Goal: Task Accomplishment & Management: Use online tool/utility

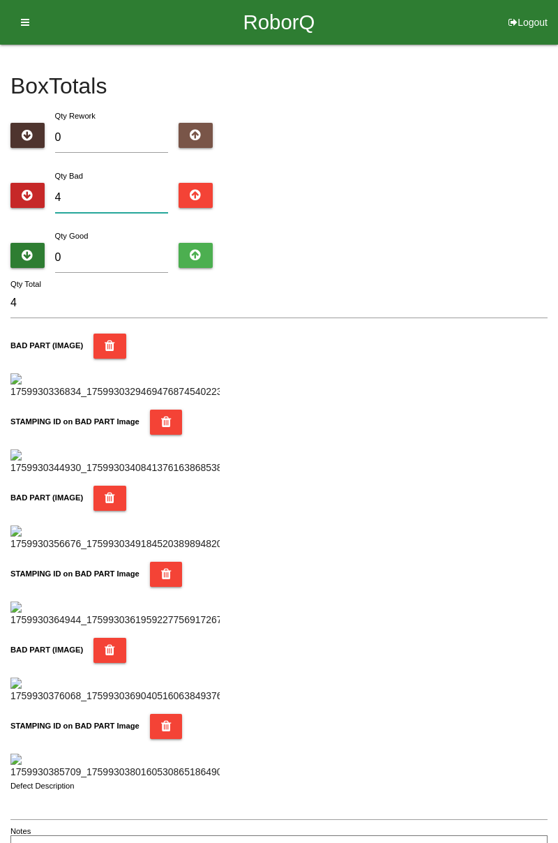
click at [130, 192] on input "4" at bounding box center [112, 198] width 114 height 30
type input "0"
type input "6"
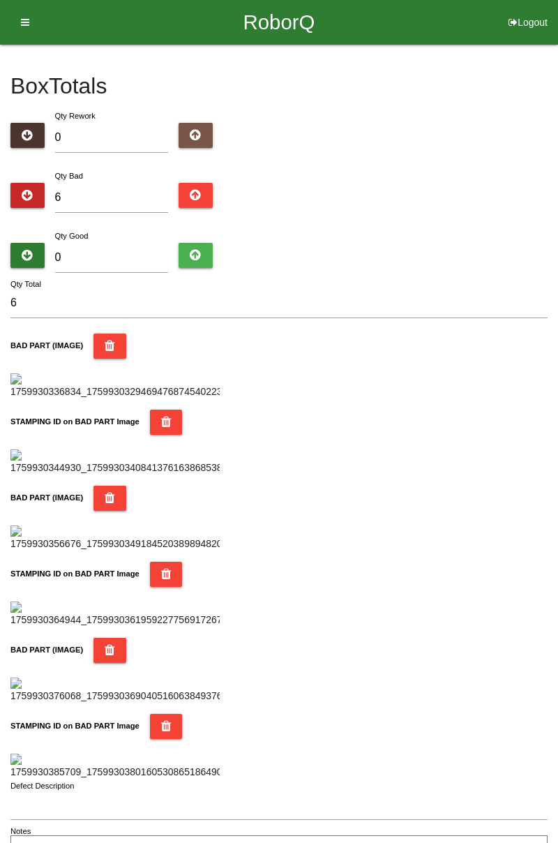
click at [557, 211] on div "Box Totals Translate Weight Weight unit: Rework Weight Bad Weight Good Weight 0…" at bounding box center [279, 455] width 558 height 821
click at [146, 202] on input "6" at bounding box center [112, 198] width 114 height 30
type input "0"
type input "7"
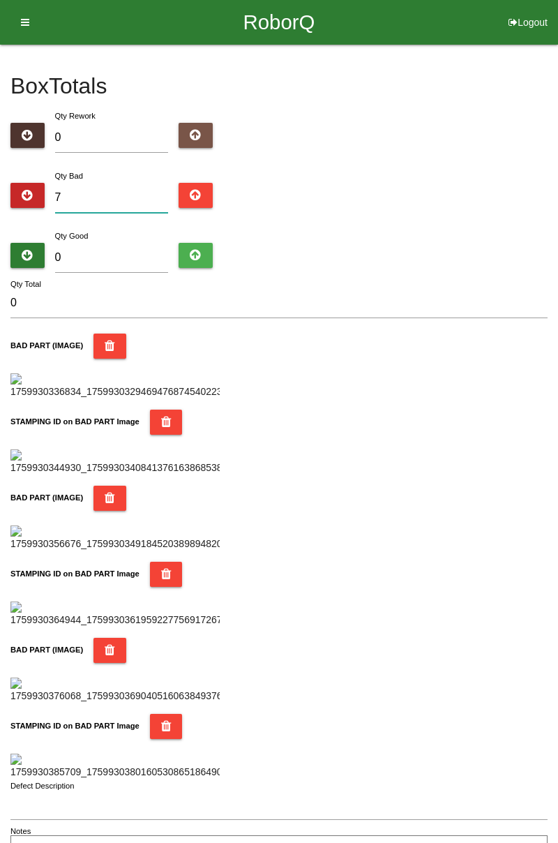
type input "7"
click at [112, 244] on input "0" at bounding box center [112, 258] width 114 height 30
type input "7"
type input "14"
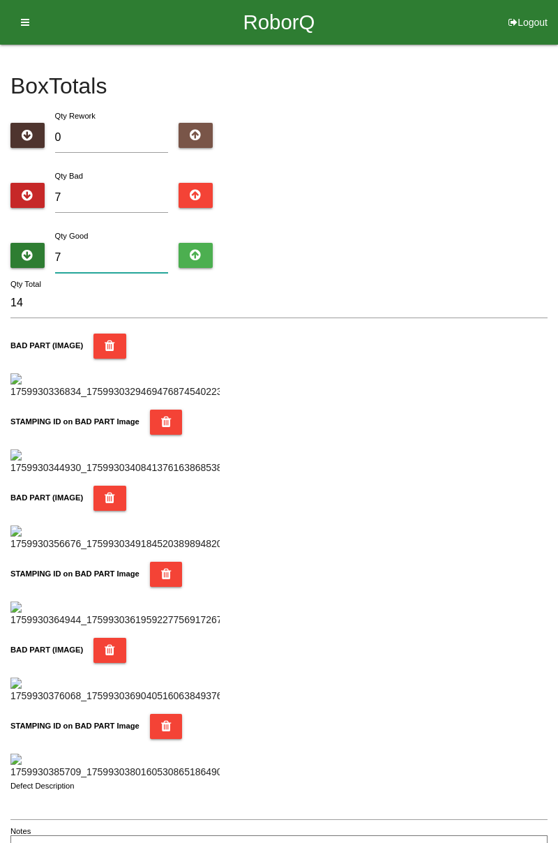
type input "77"
type input "84"
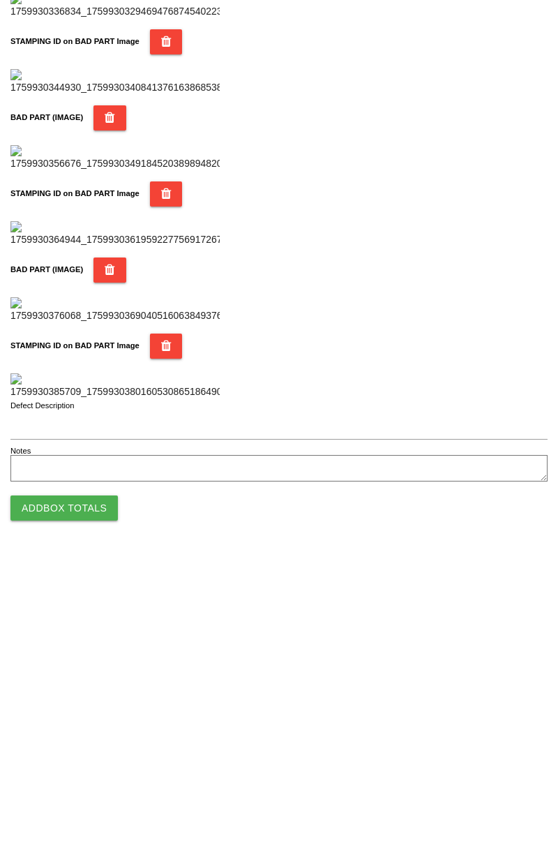
type input "77"
click at [80, 797] on button "Add Box Totals" at bounding box center [63, 795] width 107 height 25
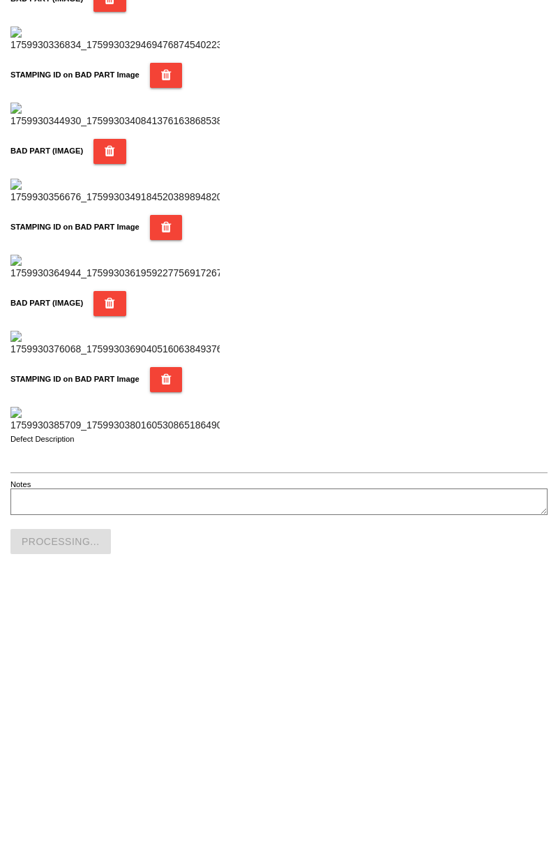
scroll to position [1222, 0]
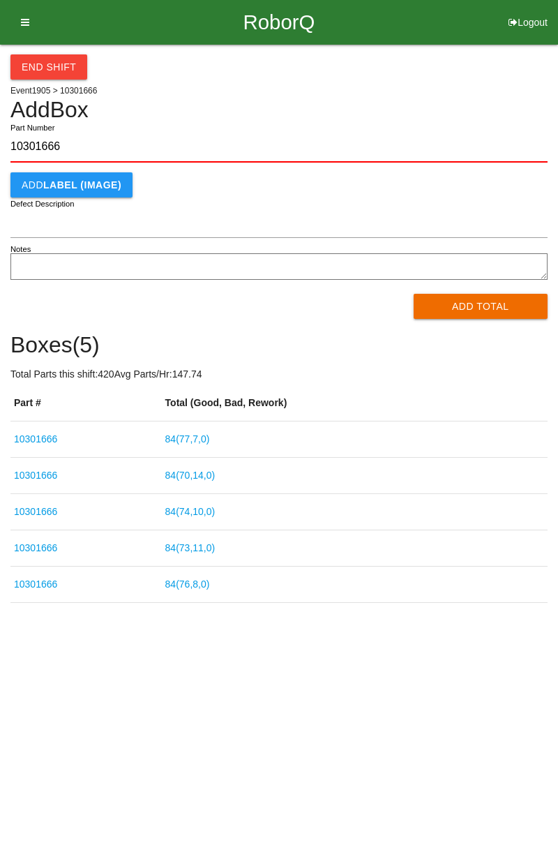
type input "10301666"
click at [481, 306] on button "Add Total" at bounding box center [481, 306] width 135 height 25
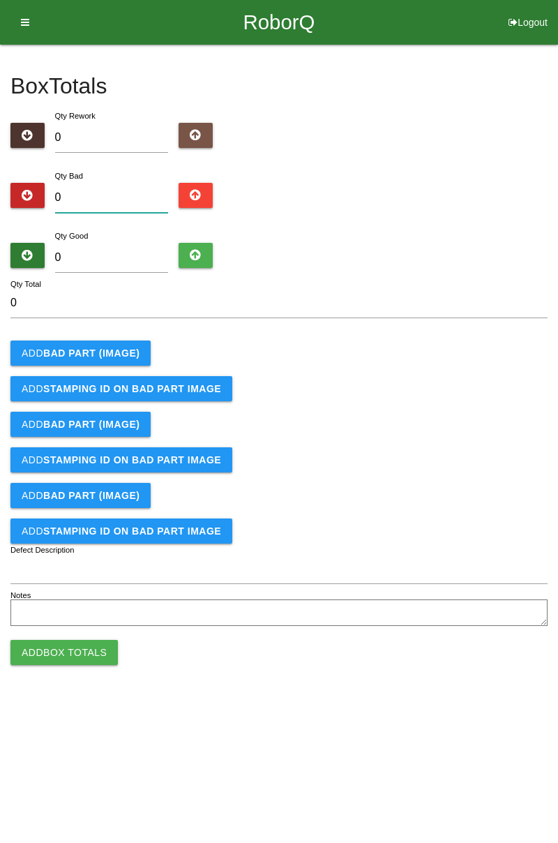
click at [126, 191] on input "0" at bounding box center [112, 198] width 114 height 30
type input "1"
click at [106, 356] on b "BAD PART (IMAGE)" at bounding box center [91, 352] width 96 height 11
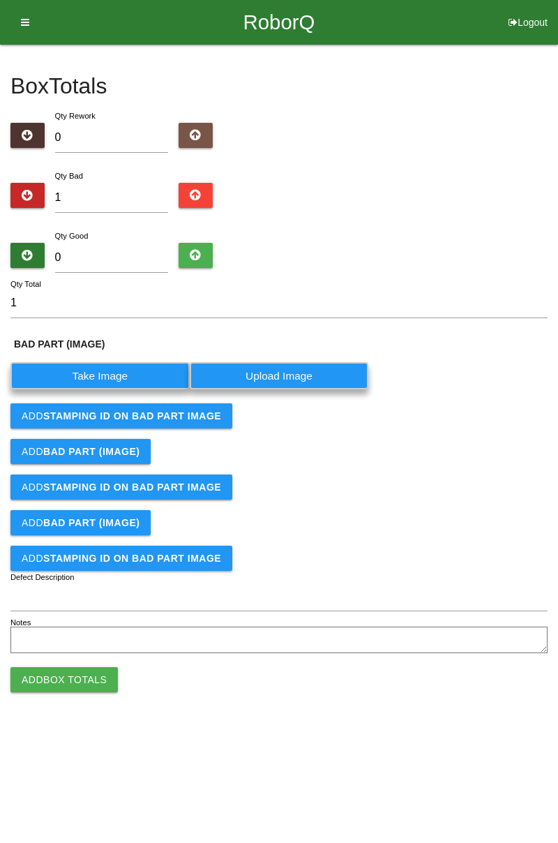
click at [108, 375] on label "Take Image" at bounding box center [99, 375] width 179 height 27
click at [0, 0] on \(IMAGE\) "Take Image" at bounding box center [0, 0] width 0 height 0
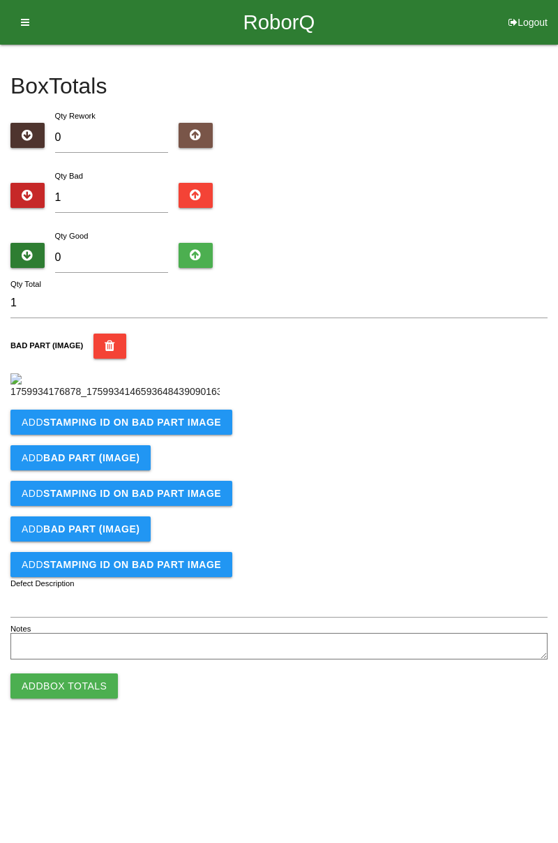
click at [186, 428] on b "STAMPING ID on BAD PART Image" at bounding box center [132, 422] width 178 height 11
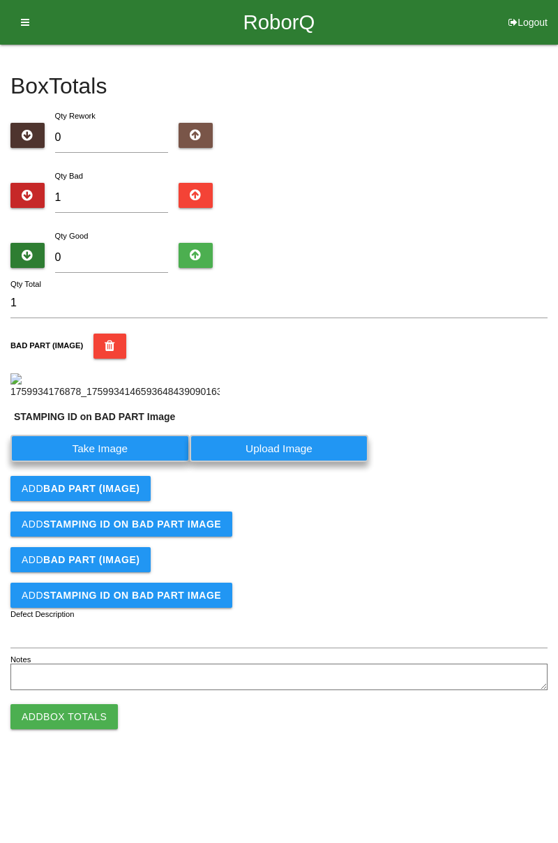
click at [133, 462] on label "Take Image" at bounding box center [99, 448] width 179 height 27
click at [0, 0] on PART "Take Image" at bounding box center [0, 0] width 0 height 0
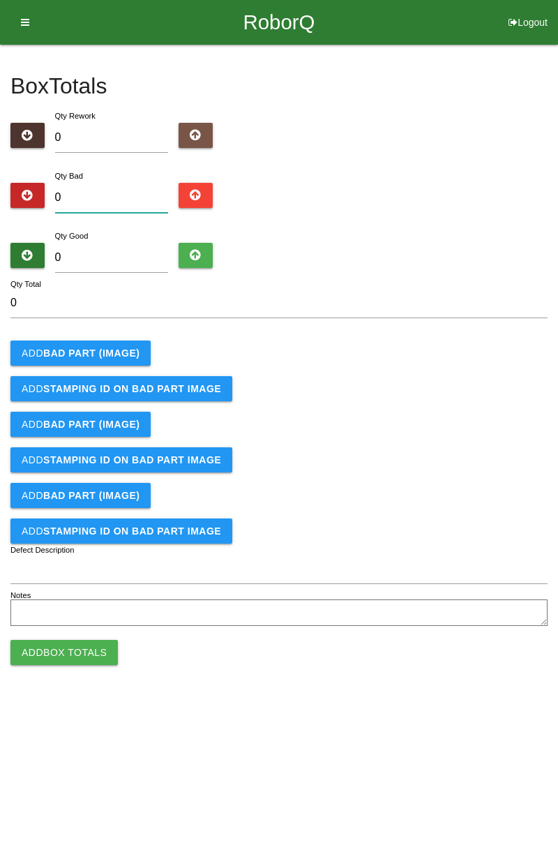
click at [108, 202] on input "0" at bounding box center [112, 198] width 114 height 30
type input "1"
click at [113, 361] on button "Add BAD PART (IMAGE)" at bounding box center [80, 352] width 140 height 25
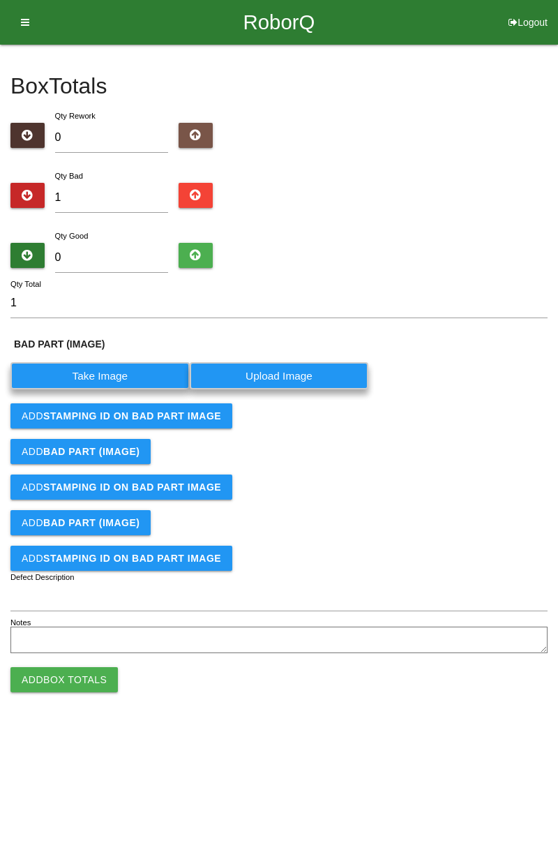
click at [113, 375] on label "Take Image" at bounding box center [99, 375] width 179 height 27
click at [0, 0] on \(IMAGE\) "Take Image" at bounding box center [0, 0] width 0 height 0
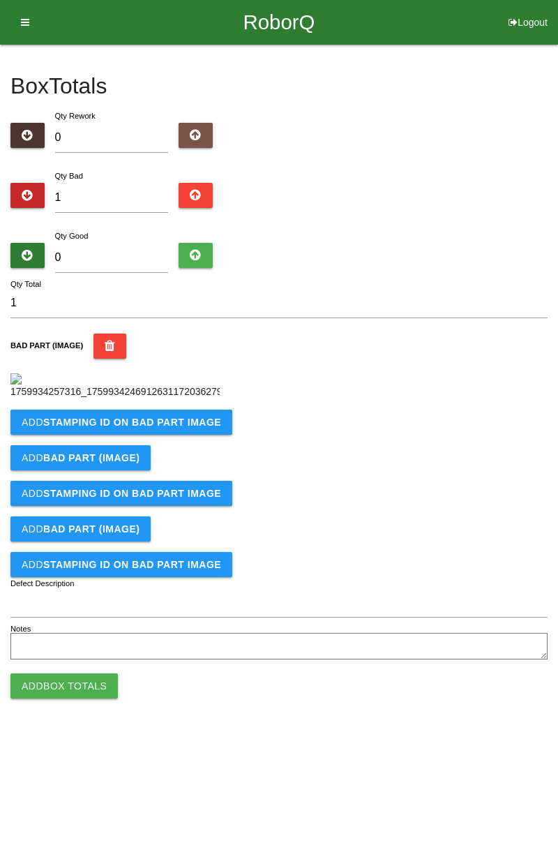
click at [173, 428] on b "STAMPING ID on BAD PART Image" at bounding box center [132, 422] width 178 height 11
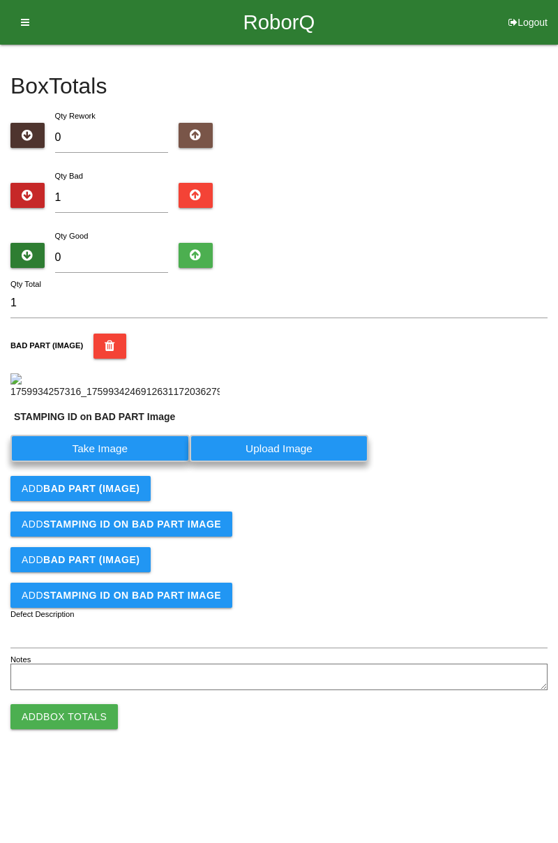
click at [94, 462] on label "Take Image" at bounding box center [99, 448] width 179 height 27
click at [0, 0] on PART "Take Image" at bounding box center [0, 0] width 0 height 0
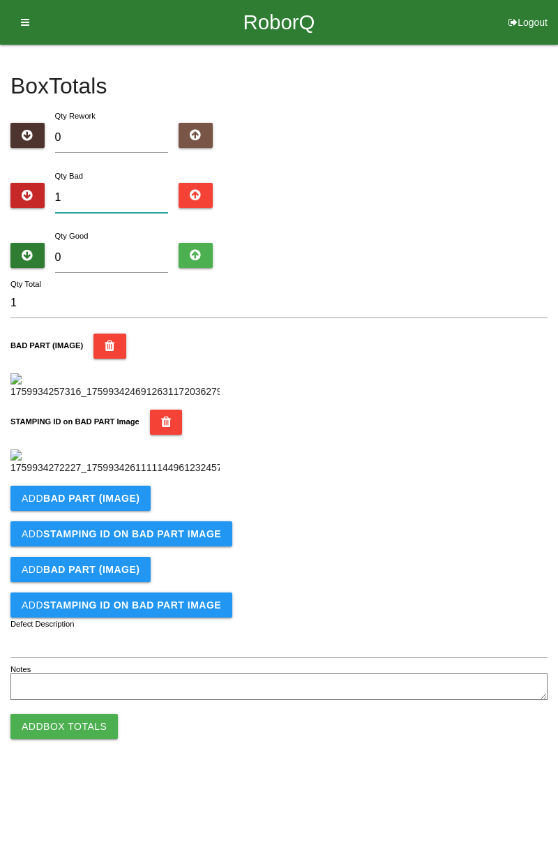
click at [118, 193] on input "1" at bounding box center [112, 198] width 114 height 30
type input "12"
type input "1"
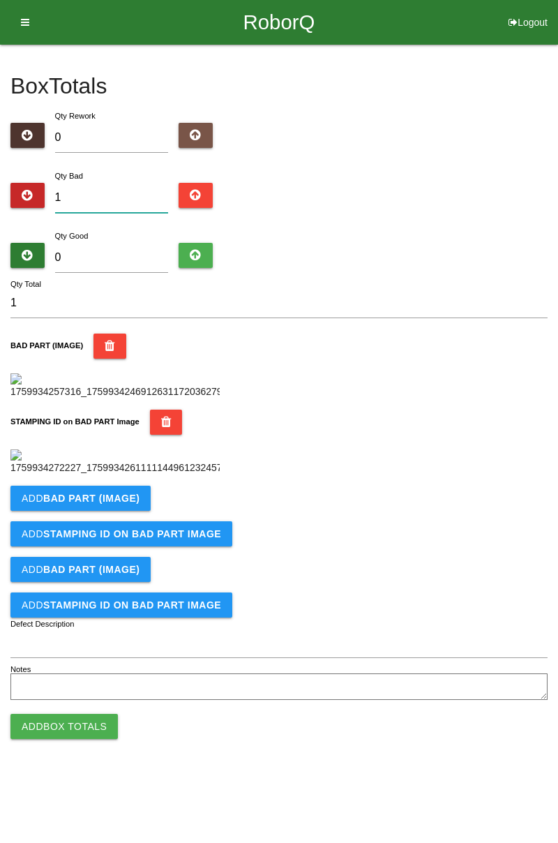
type input "0"
type input "2"
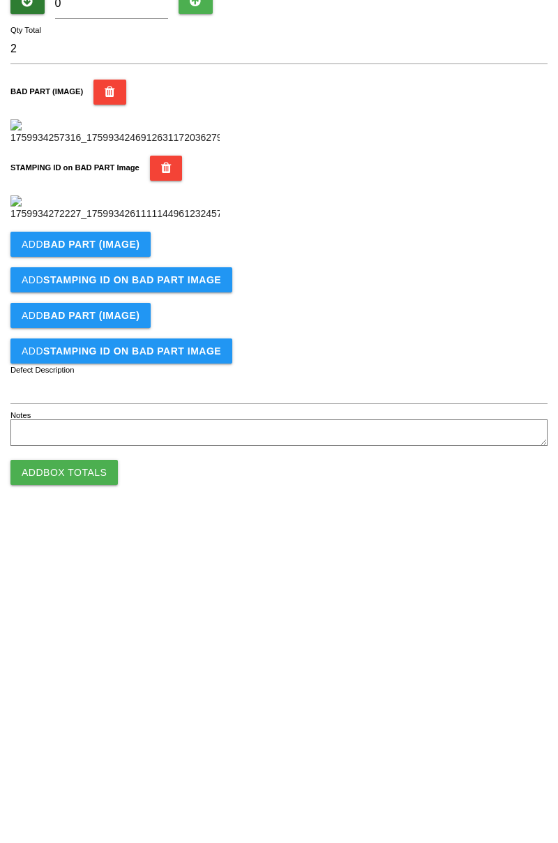
click at [119, 504] on b "BAD PART (IMAGE)" at bounding box center [91, 498] width 96 height 11
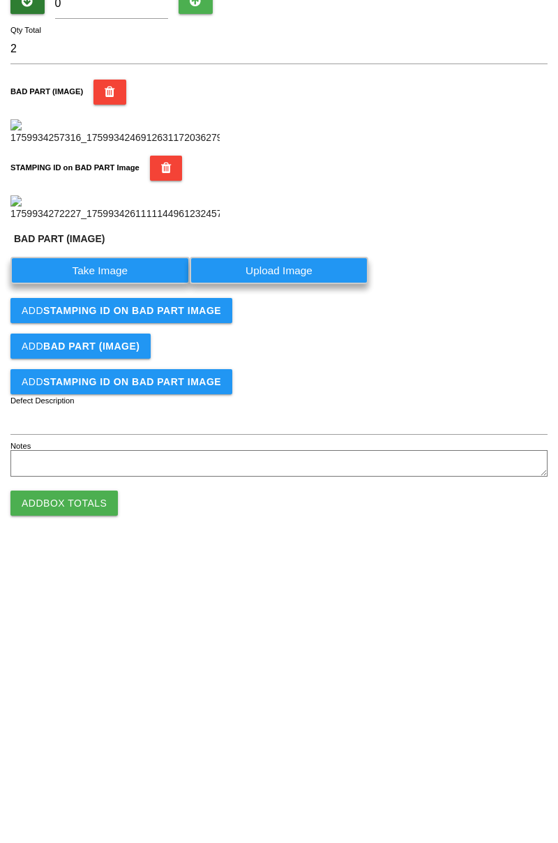
scroll to position [307, 0]
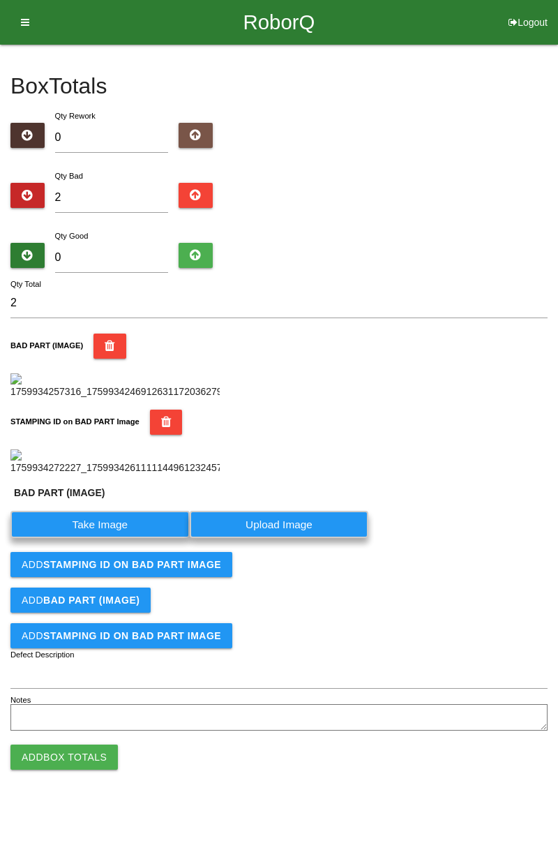
click at [122, 538] on label "Take Image" at bounding box center [99, 524] width 179 height 27
click at [0, 0] on \(IMAGE\) "Take Image" at bounding box center [0, 0] width 0 height 0
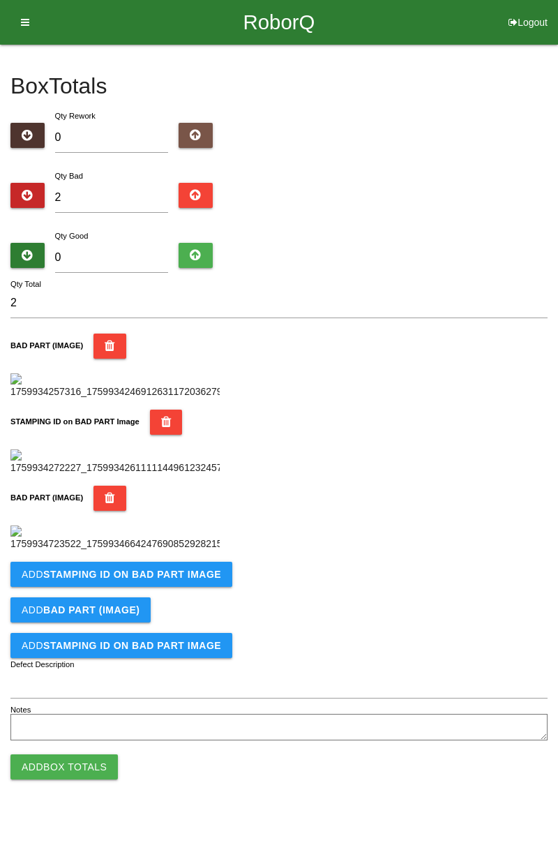
scroll to position [536, 0]
click at [160, 587] on button "Add STAMPING ID on BAD PART Image" at bounding box center [121, 574] width 222 height 25
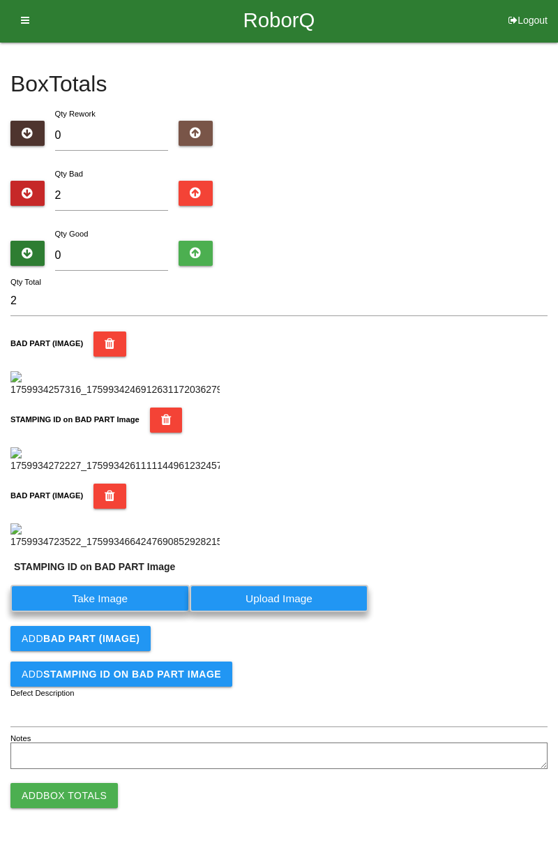
click at [103, 612] on label "Take Image" at bounding box center [99, 598] width 179 height 27
click at [0, 0] on PART "Take Image" at bounding box center [0, 0] width 0 height 0
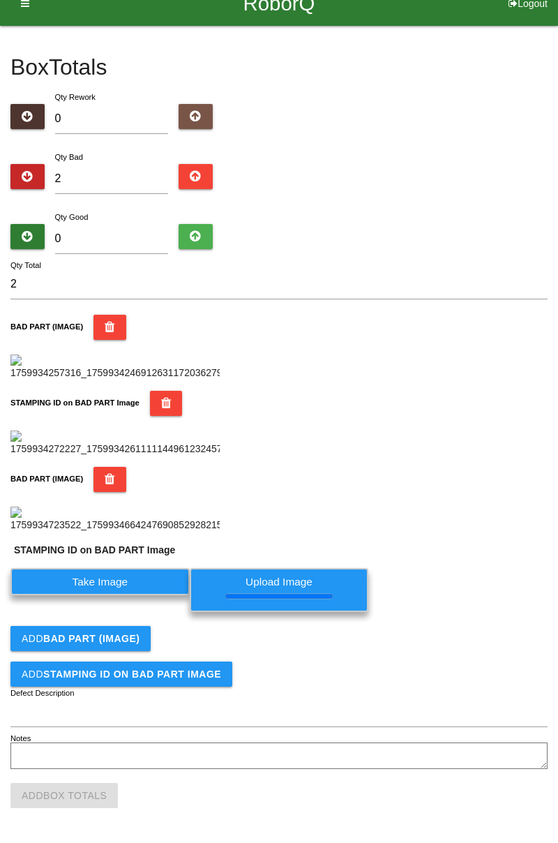
scroll to position [0, 0]
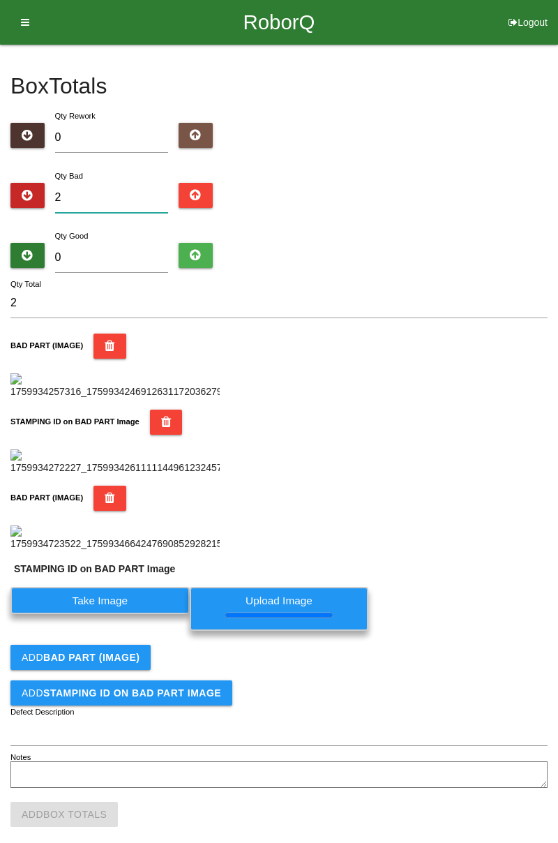
click at [158, 192] on input "2" at bounding box center [112, 198] width 114 height 30
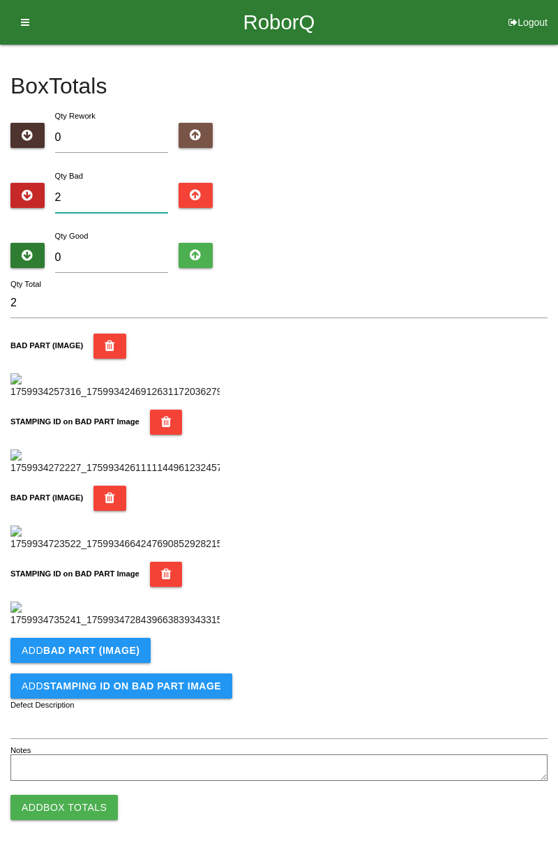
type input "0"
type input "5"
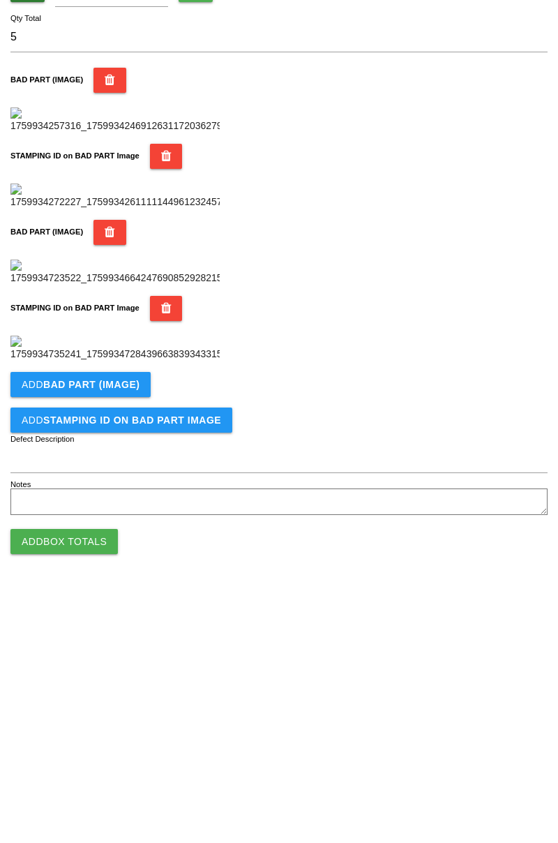
scroll to position [765, 0]
click at [127, 639] on b "BAD PART (IMAGE)" at bounding box center [91, 638] width 96 height 11
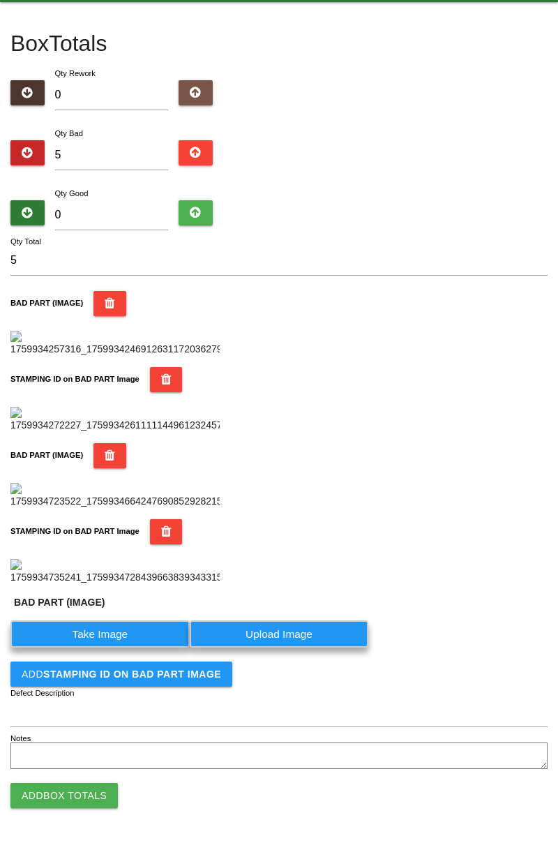
click at [115, 647] on label "Take Image" at bounding box center [99, 633] width 179 height 27
click at [0, 0] on \(IMAGE\) "Take Image" at bounding box center [0, 0] width 0 height 0
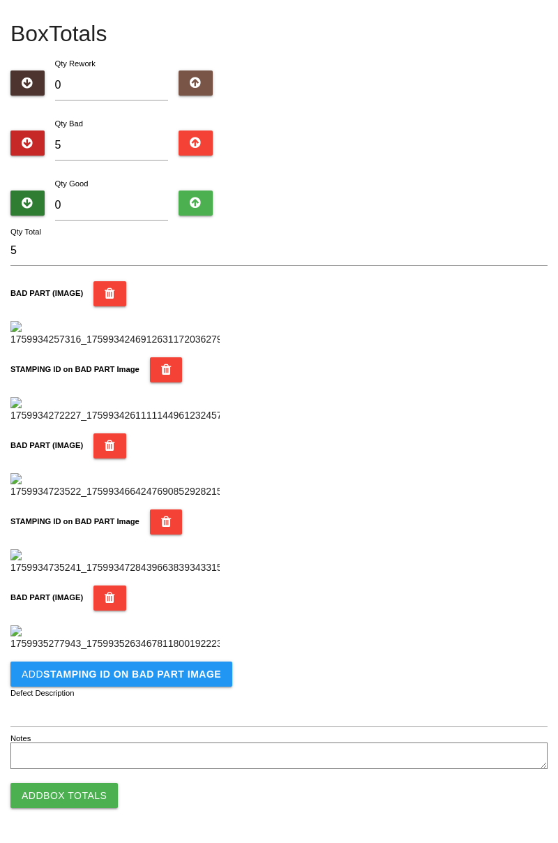
scroll to position [994, 0]
click at [165, 681] on button "Add STAMPING ID on BAD PART Image" at bounding box center [121, 673] width 222 height 25
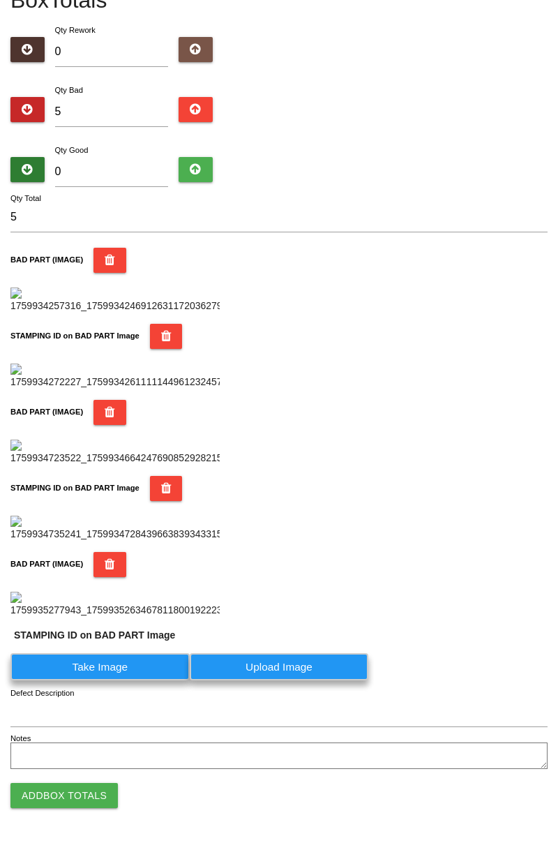
click at [120, 680] on label "Take Image" at bounding box center [99, 666] width 179 height 27
click at [0, 0] on PART "Take Image" at bounding box center [0, 0] width 0 height 0
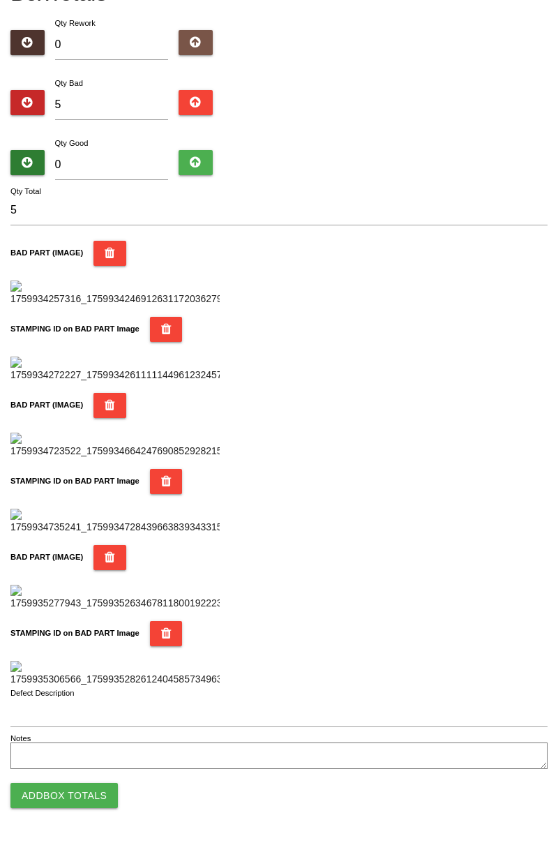
scroll to position [0, 0]
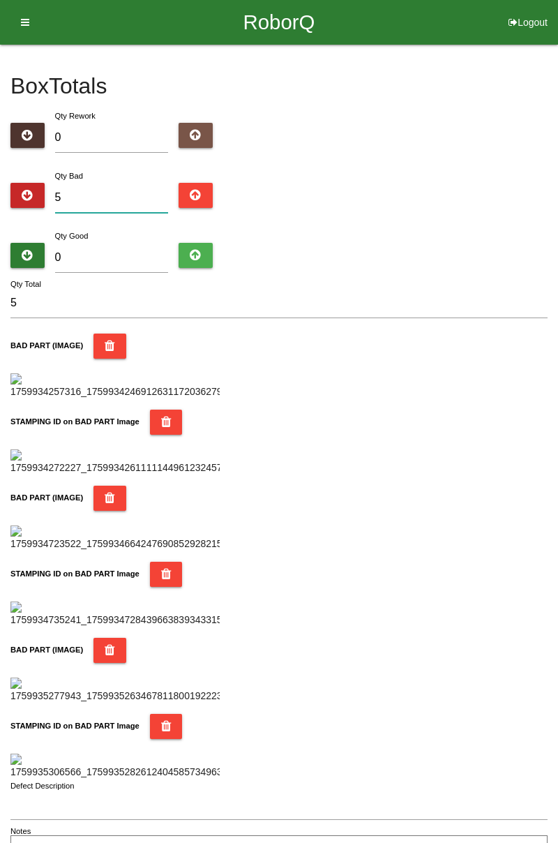
click at [117, 193] on input "5" at bounding box center [112, 198] width 114 height 30
click at [546, 197] on div "Qty Bad 5" at bounding box center [278, 193] width 537 height 50
click at [557, 172] on div "Box Totals Translate Weight Weight unit: Rework Weight Bad Weight Good Weight 0…" at bounding box center [279, 455] width 558 height 821
click at [135, 186] on input "5" at bounding box center [112, 198] width 114 height 30
type input "0"
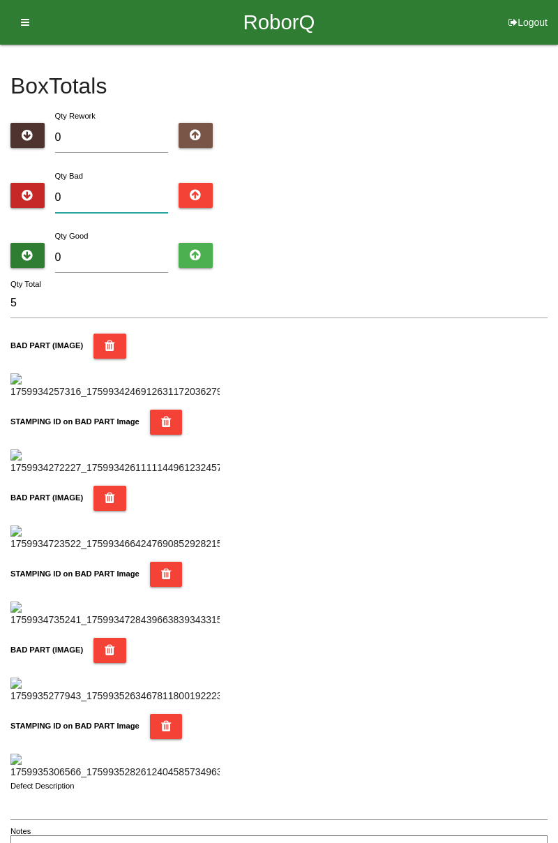
type input "0"
type input "4"
type input "0"
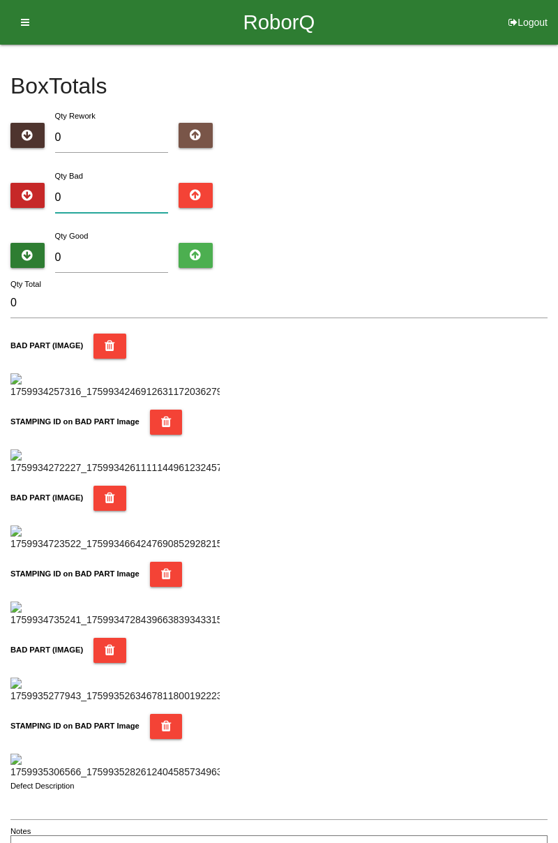
type input "5"
click at [132, 254] on input "0" at bounding box center [112, 258] width 114 height 30
type input "7"
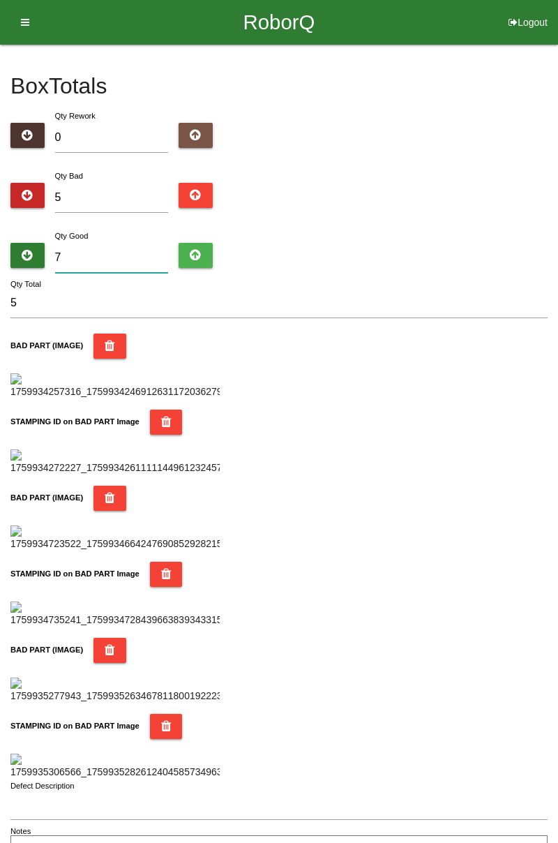
type input "12"
type input "79"
type input "84"
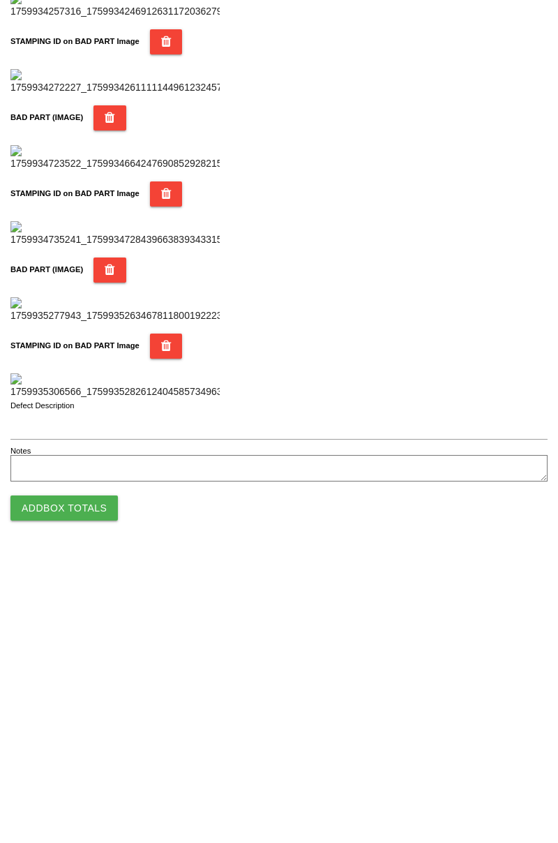
scroll to position [1222, 0]
type input "79"
click at [105, 790] on button "Add Box Totals" at bounding box center [63, 795] width 107 height 25
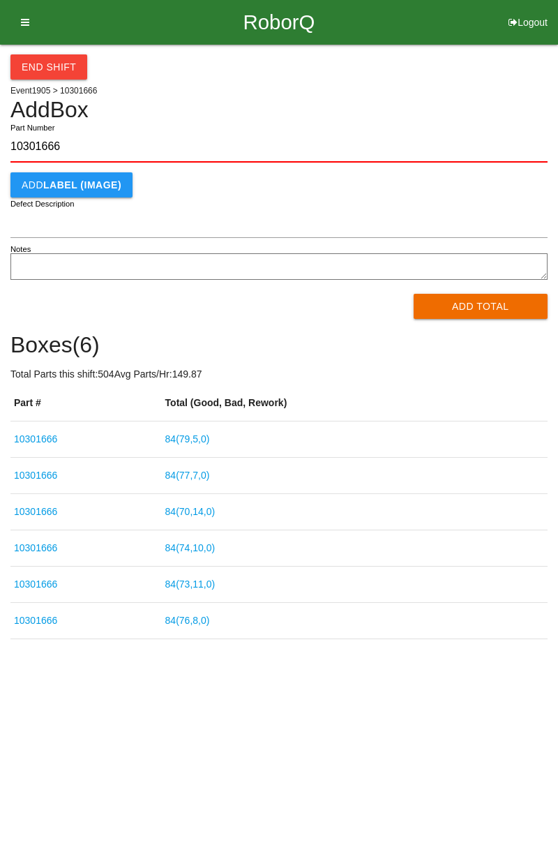
type input "10301666"
click at [502, 310] on button "Add Total" at bounding box center [481, 306] width 135 height 25
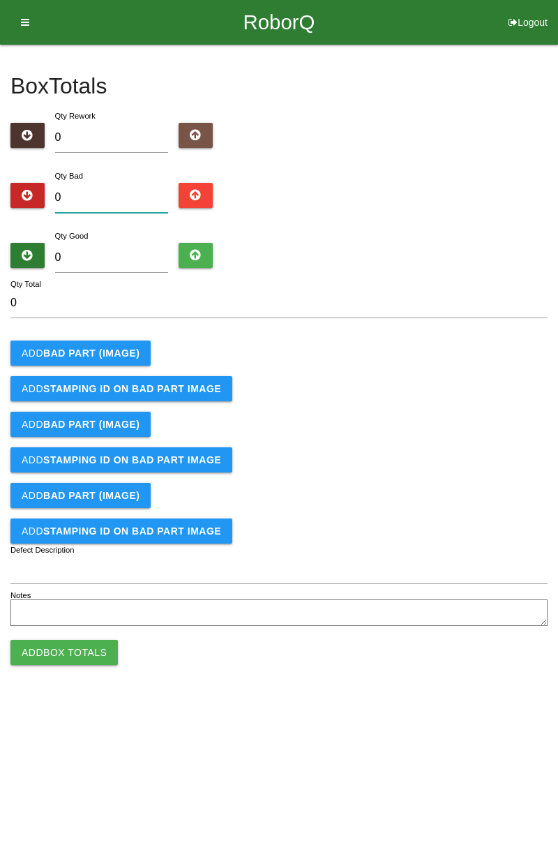
click at [124, 197] on input "0" at bounding box center [112, 198] width 114 height 30
click at [555, 147] on div "Box Totals Translate Weight Weight unit: Rework Weight Bad Weight Good Weight 0…" at bounding box center [279, 337] width 558 height 585
click at [125, 197] on input "0" at bounding box center [112, 198] width 114 height 30
type input "4"
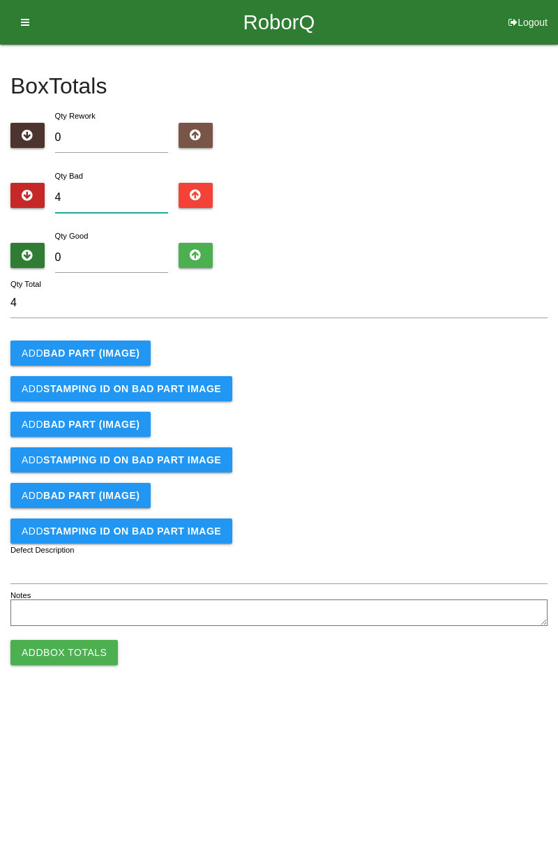
type input "0"
type input "9"
click at [117, 351] on b "BAD PART (IMAGE)" at bounding box center [91, 352] width 96 height 11
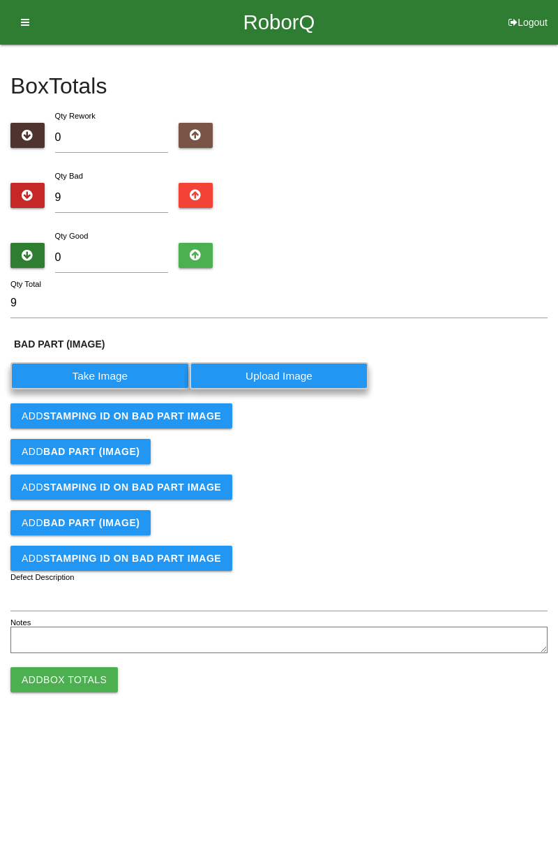
click at [107, 375] on label "Take Image" at bounding box center [99, 375] width 179 height 27
click at [0, 0] on \(IMAGE\) "Take Image" at bounding box center [0, 0] width 0 height 0
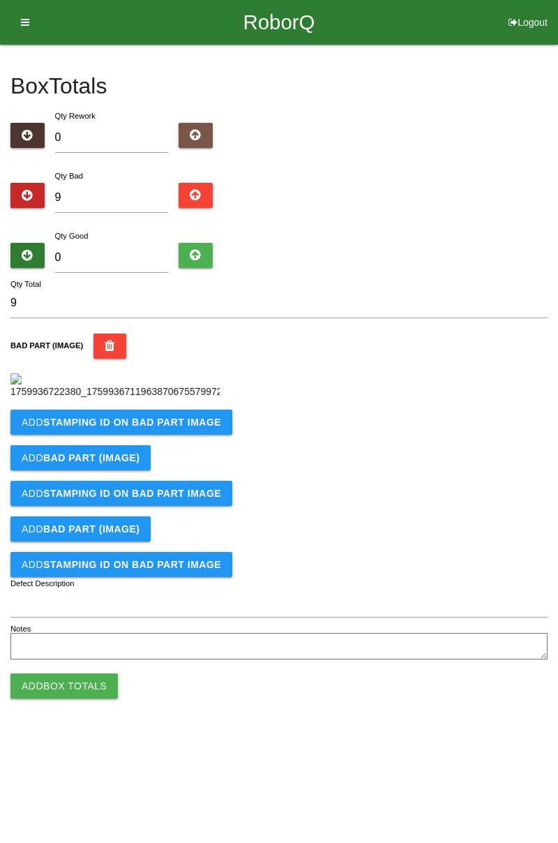
click at [197, 428] on b "STAMPING ID on BAD PART Image" at bounding box center [132, 422] width 178 height 11
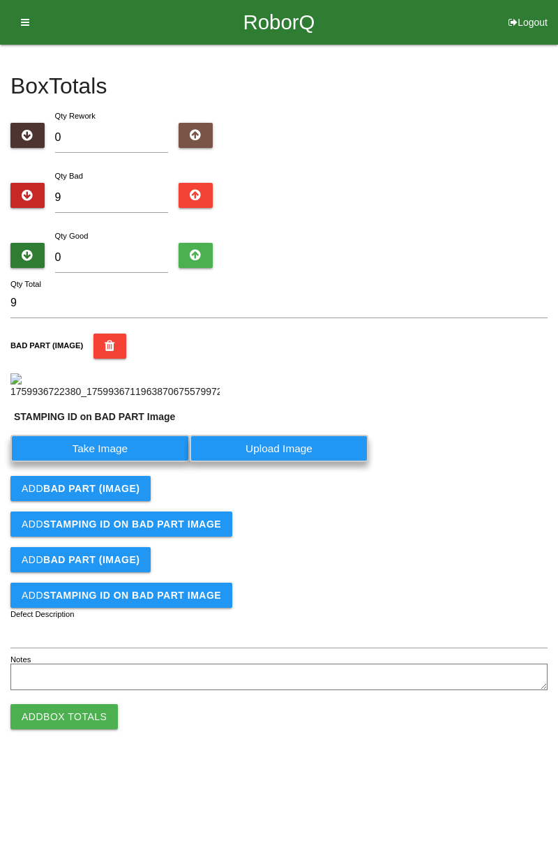
click at [130, 462] on label "Take Image" at bounding box center [99, 448] width 179 height 27
click at [0, 0] on PART "Take Image" at bounding box center [0, 0] width 0 height 0
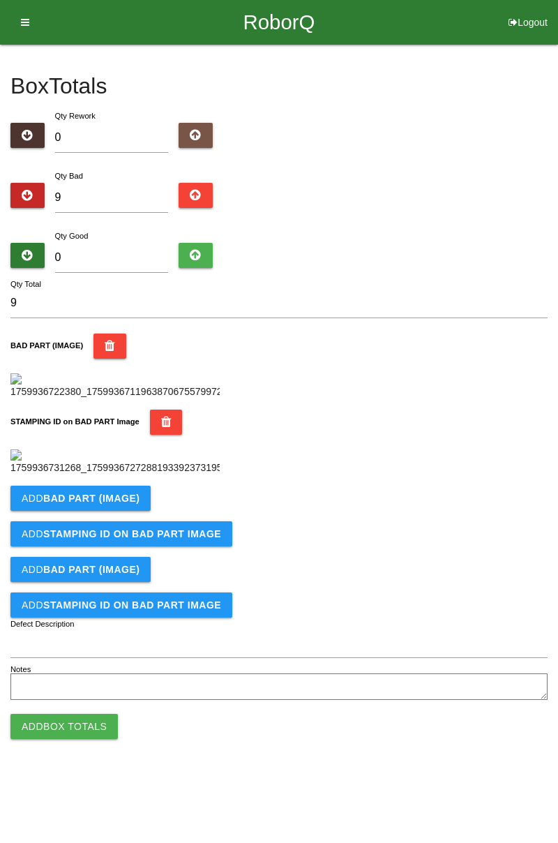
scroll to position [307, 0]
click at [141, 511] on button "Add BAD PART (IMAGE)" at bounding box center [80, 498] width 140 height 25
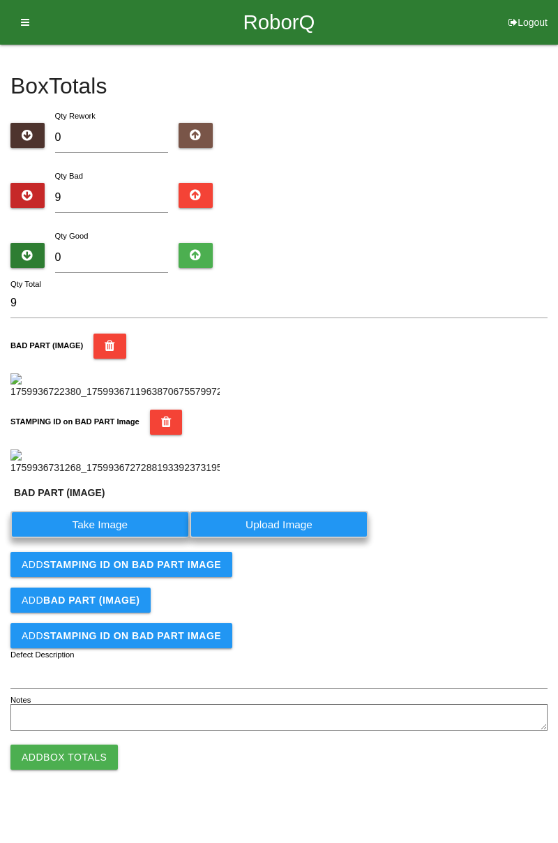
click at [130, 538] on label "Take Image" at bounding box center [99, 524] width 179 height 27
click at [0, 0] on \(IMAGE\) "Take Image" at bounding box center [0, 0] width 0 height 0
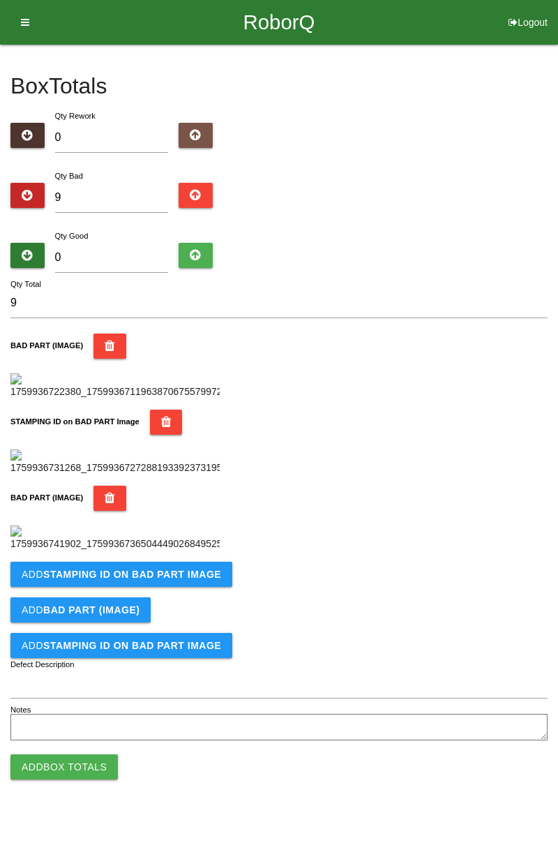
scroll to position [536, 0]
click at [177, 580] on b "STAMPING ID on BAD PART Image" at bounding box center [132, 574] width 178 height 11
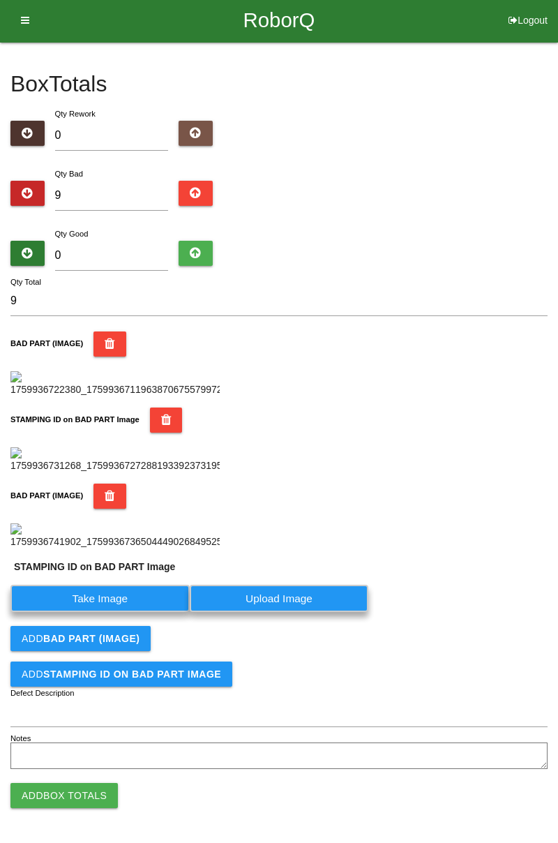
click at [140, 612] on label "Take Image" at bounding box center [99, 598] width 179 height 27
click at [0, 0] on PART "Take Image" at bounding box center [0, 0] width 0 height 0
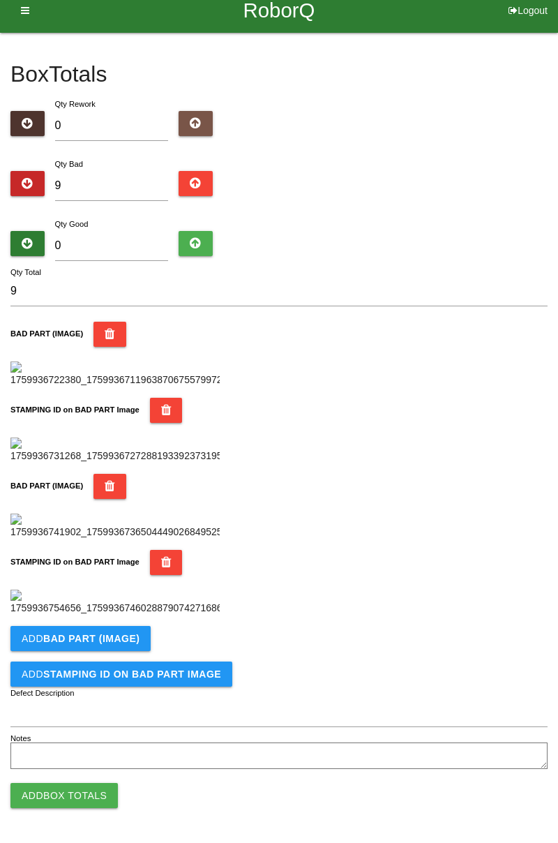
scroll to position [765, 0]
click at [131, 645] on button "Add BAD PART (IMAGE)" at bounding box center [80, 638] width 140 height 25
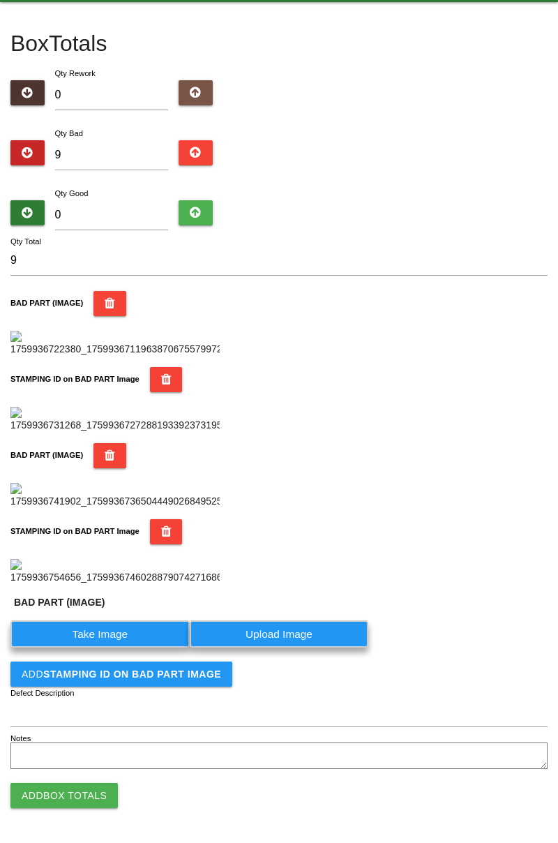
click at [126, 647] on label "Take Image" at bounding box center [99, 633] width 179 height 27
click at [0, 0] on \(IMAGE\) "Take Image" at bounding box center [0, 0] width 0 height 0
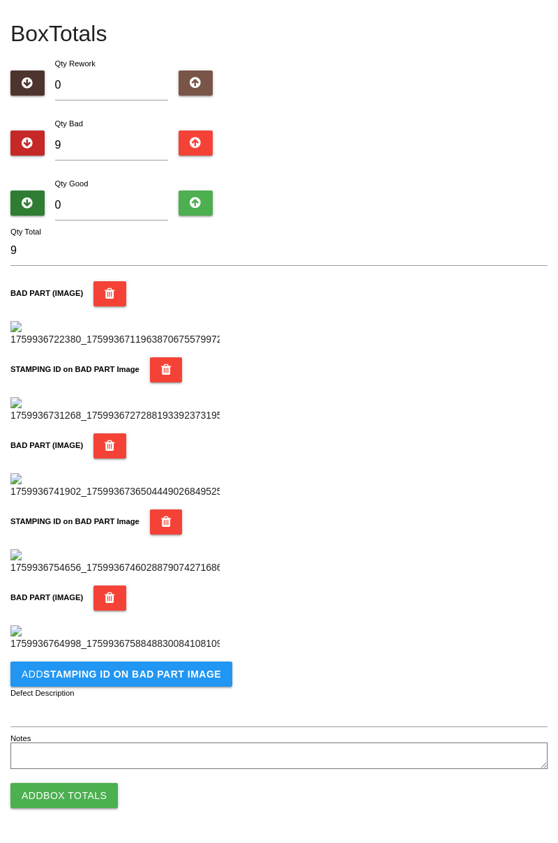
scroll to position [994, 0]
click at [184, 677] on b "STAMPING ID on BAD PART Image" at bounding box center [132, 673] width 178 height 11
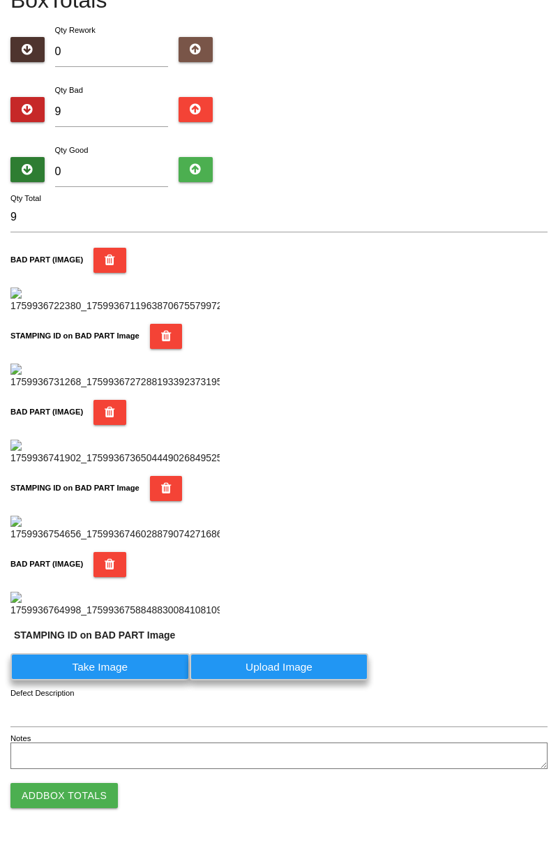
click at [119, 680] on label "Take Image" at bounding box center [99, 666] width 179 height 27
click at [0, 0] on PART "Take Image" at bounding box center [0, 0] width 0 height 0
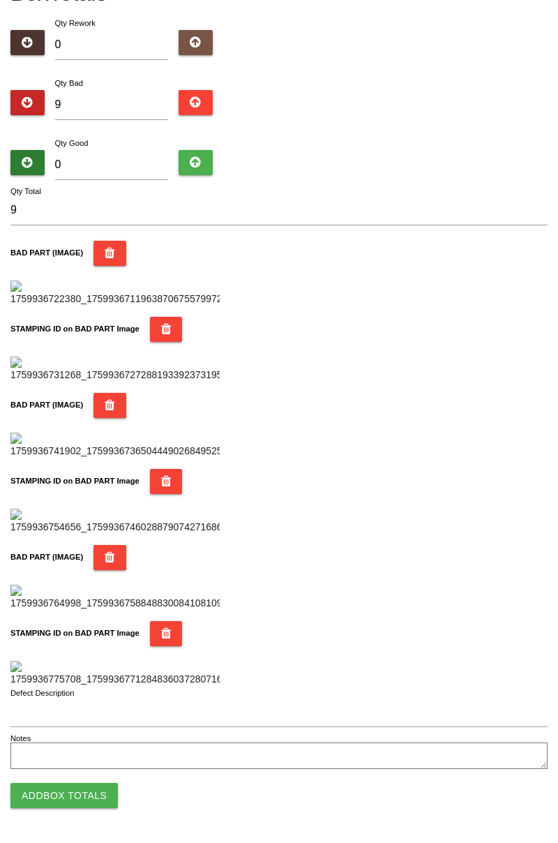
scroll to position [0, 0]
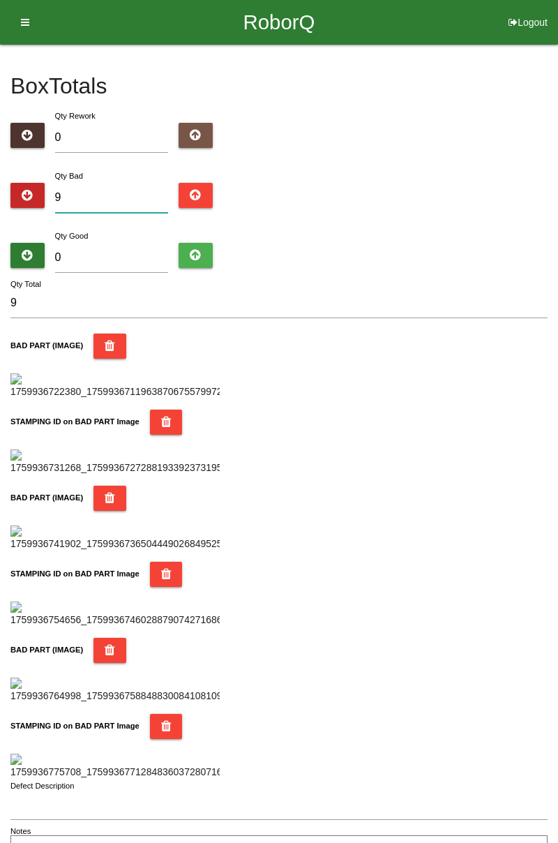
click at [127, 197] on input "9" at bounding box center [112, 198] width 114 height 30
type input "0"
type input "1"
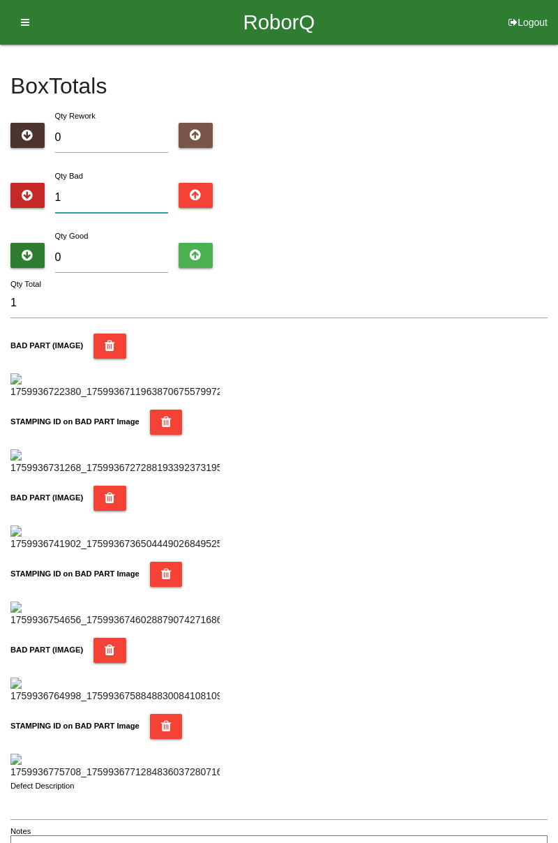
type input "14"
click at [140, 252] on input "0" at bounding box center [112, 258] width 114 height 30
type input "7"
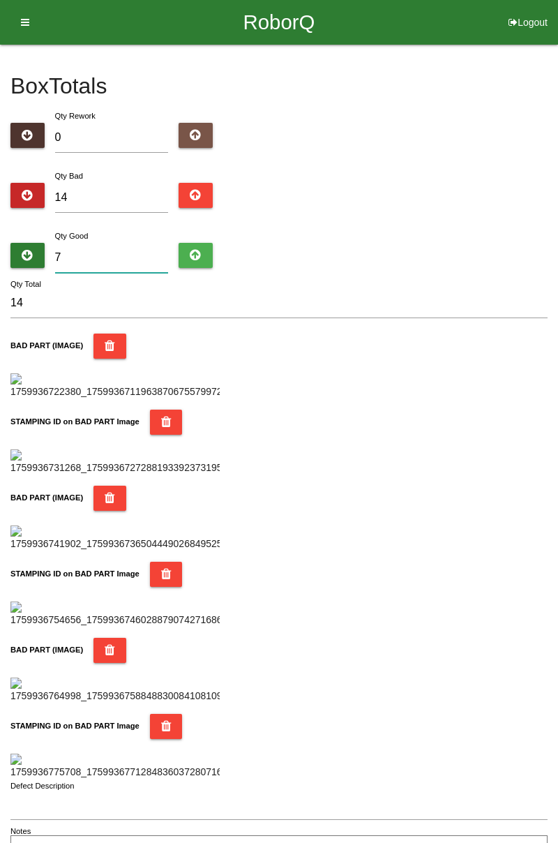
type input "21"
type input "70"
type input "84"
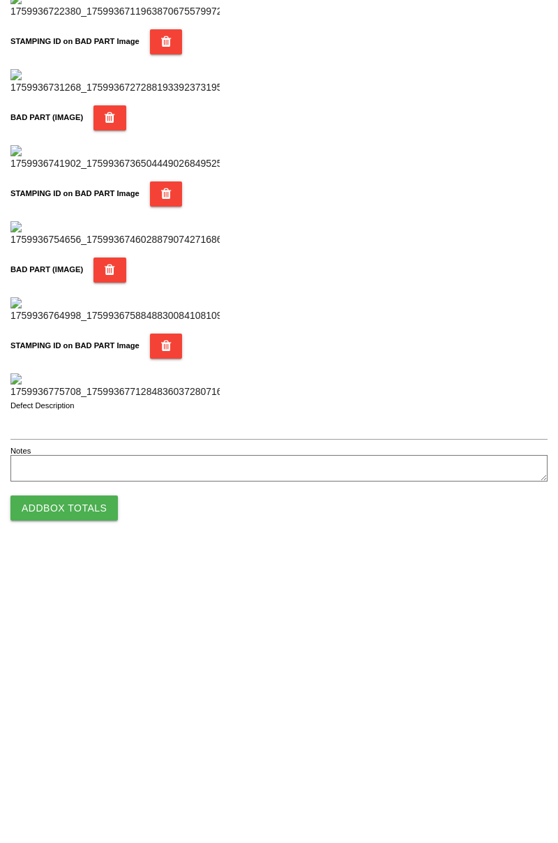
scroll to position [1222, 0]
type input "70"
click at [89, 788] on button "Add Box Totals" at bounding box center [63, 795] width 107 height 25
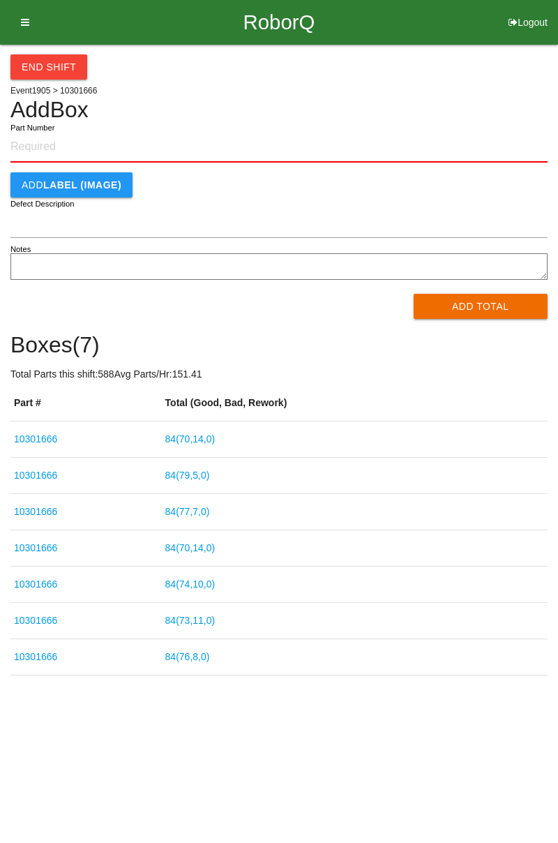
click at [66, 142] on input "Part Number" at bounding box center [278, 147] width 537 height 31
type input "10301666"
click at [488, 305] on button "Add Total" at bounding box center [481, 306] width 135 height 25
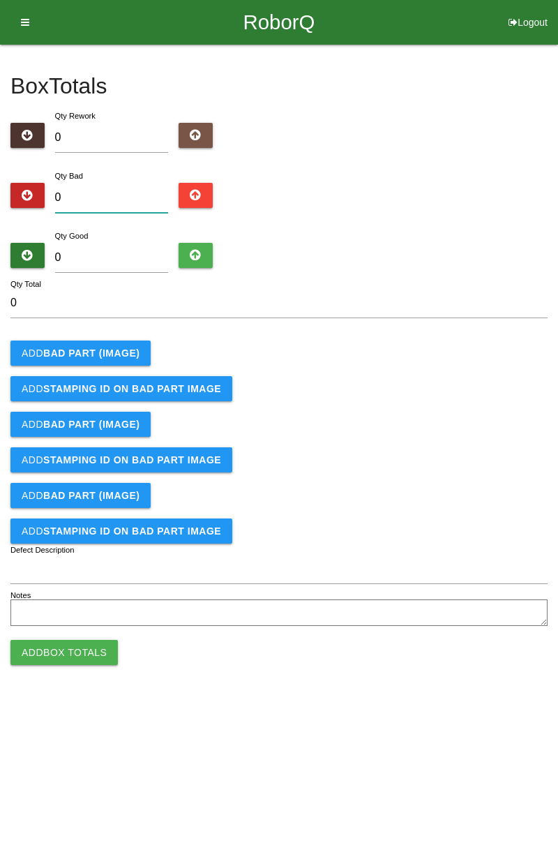
click at [119, 193] on input "0" at bounding box center [112, 198] width 114 height 30
type input "3"
click at [106, 357] on b "BAD PART (IMAGE)" at bounding box center [91, 352] width 96 height 11
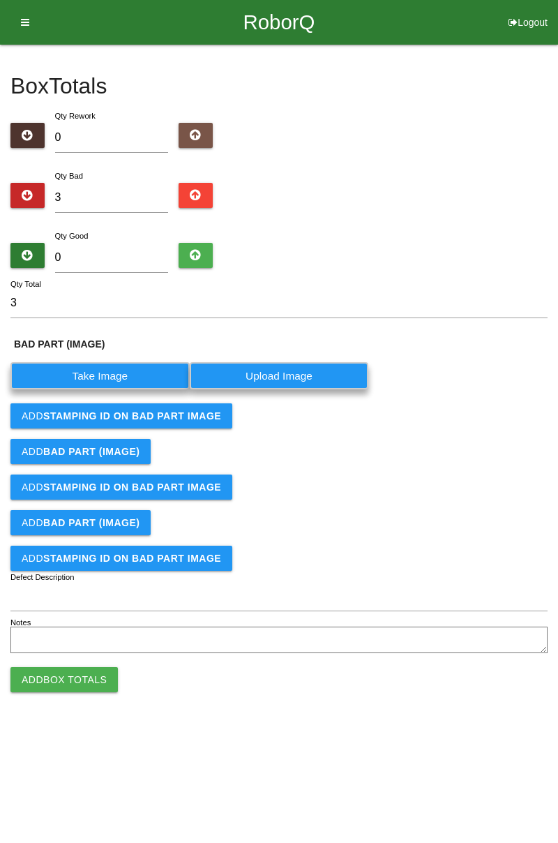
click at [119, 370] on label "Take Image" at bounding box center [99, 375] width 179 height 27
click at [0, 0] on \(IMAGE\) "Take Image" at bounding box center [0, 0] width 0 height 0
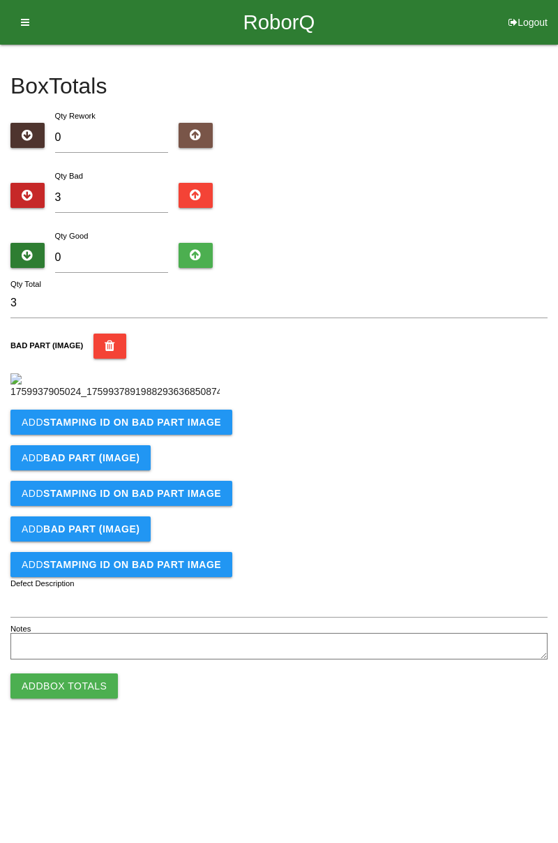
scroll to position [78, 0]
click at [172, 428] on b "STAMPING ID on BAD PART Image" at bounding box center [132, 422] width 178 height 11
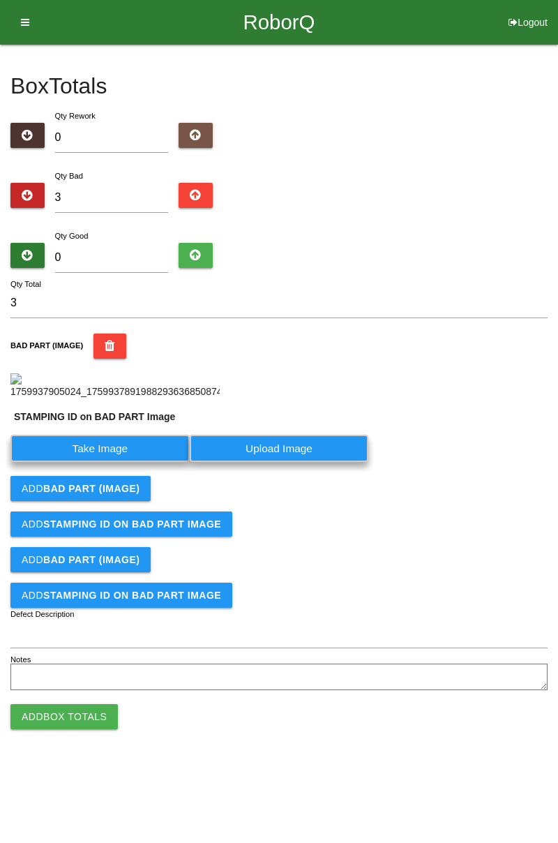
click at [123, 462] on label "Take Image" at bounding box center [99, 448] width 179 height 27
click at [0, 0] on PART "Take Image" at bounding box center [0, 0] width 0 height 0
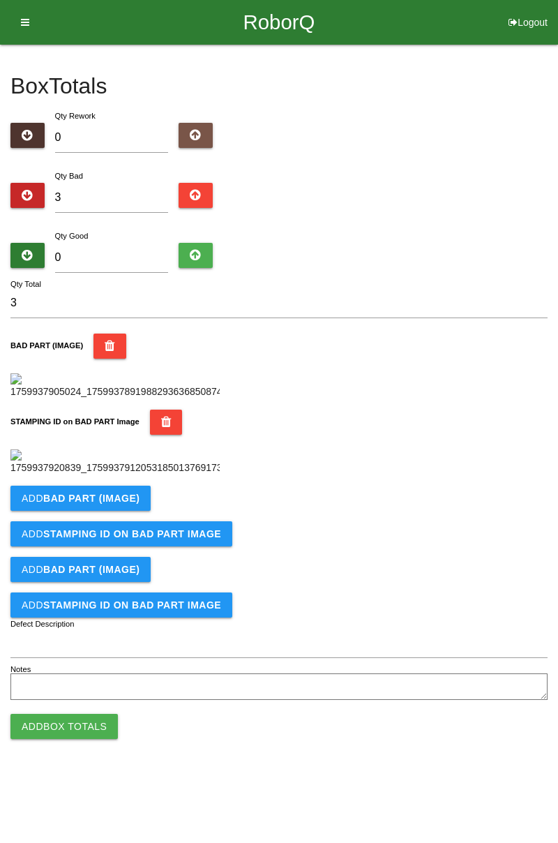
scroll to position [307, 0]
click at [114, 504] on b "BAD PART (IMAGE)" at bounding box center [91, 498] width 96 height 11
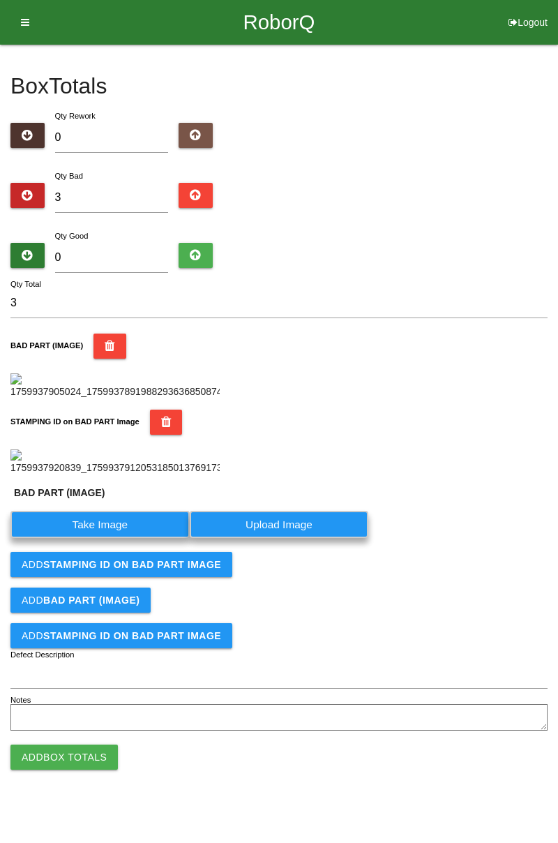
click at [115, 538] on label "Take Image" at bounding box center [99, 524] width 179 height 27
click at [0, 0] on \(IMAGE\) "Take Image" at bounding box center [0, 0] width 0 height 0
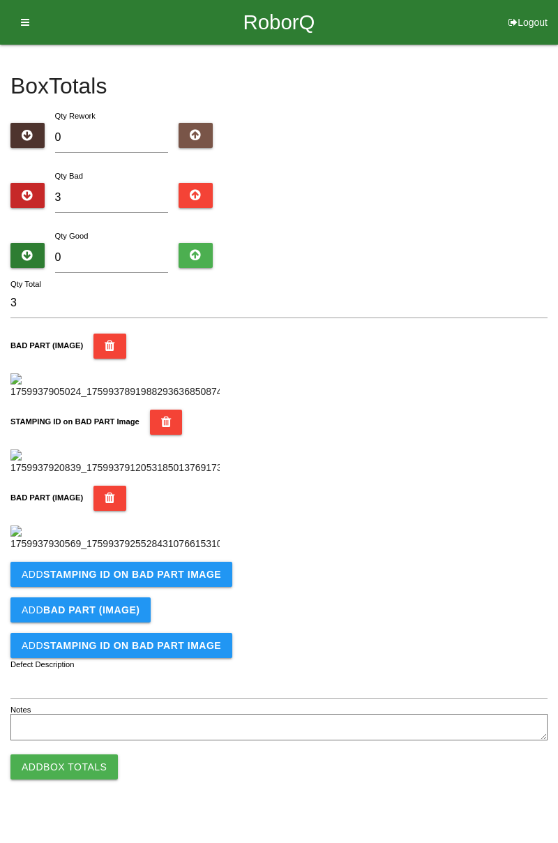
scroll to position [536, 0]
click at [209, 587] on button "Add STAMPING ID on BAD PART Image" at bounding box center [121, 574] width 222 height 25
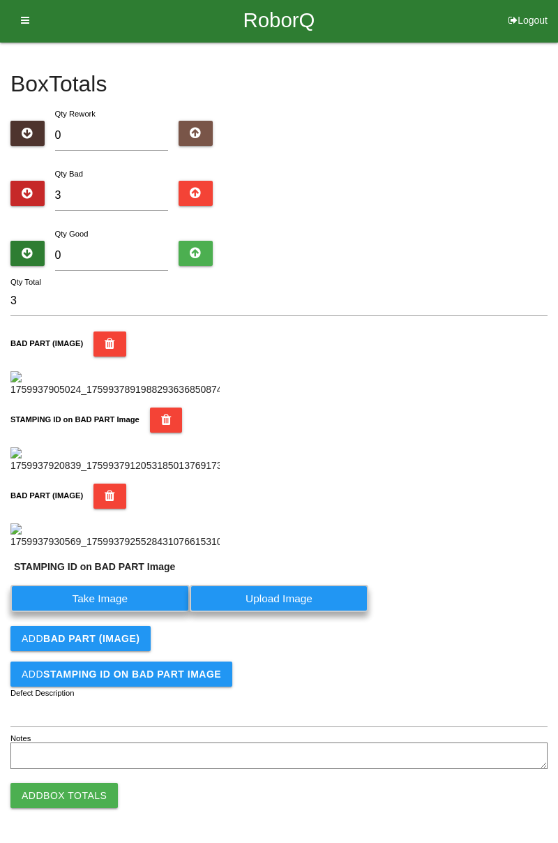
click at [135, 612] on label "Take Image" at bounding box center [99, 598] width 179 height 27
click at [0, 0] on PART "Take Image" at bounding box center [0, 0] width 0 height 0
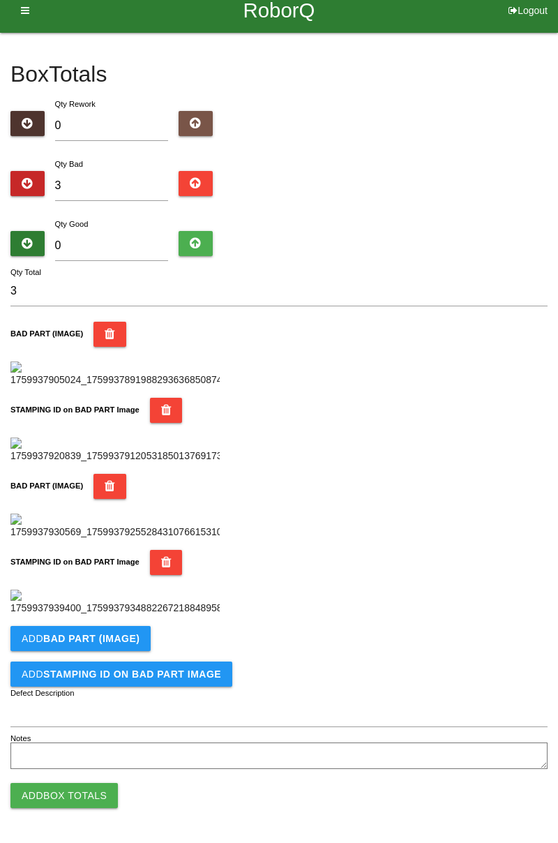
scroll to position [765, 0]
click at [140, 636] on button "Add BAD PART (IMAGE)" at bounding box center [80, 638] width 140 height 25
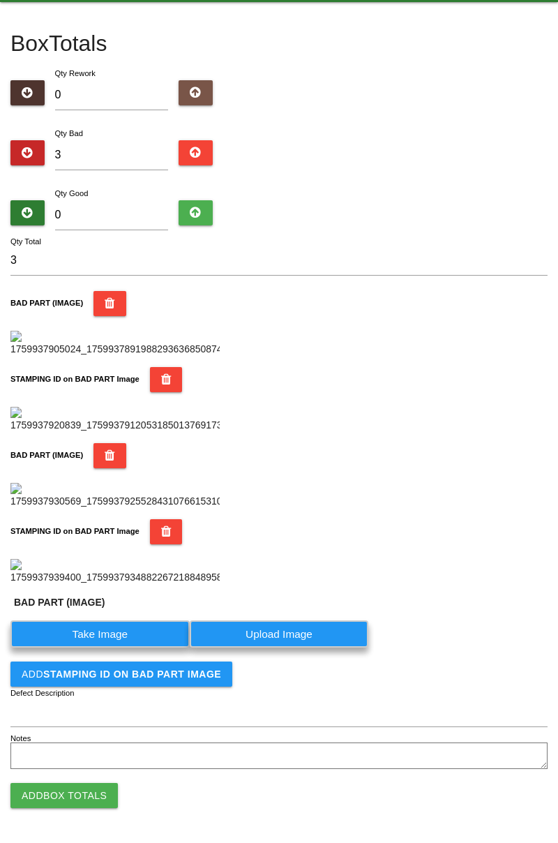
click at [127, 647] on label "Take Image" at bounding box center [99, 633] width 179 height 27
click at [0, 0] on \(IMAGE\) "Take Image" at bounding box center [0, 0] width 0 height 0
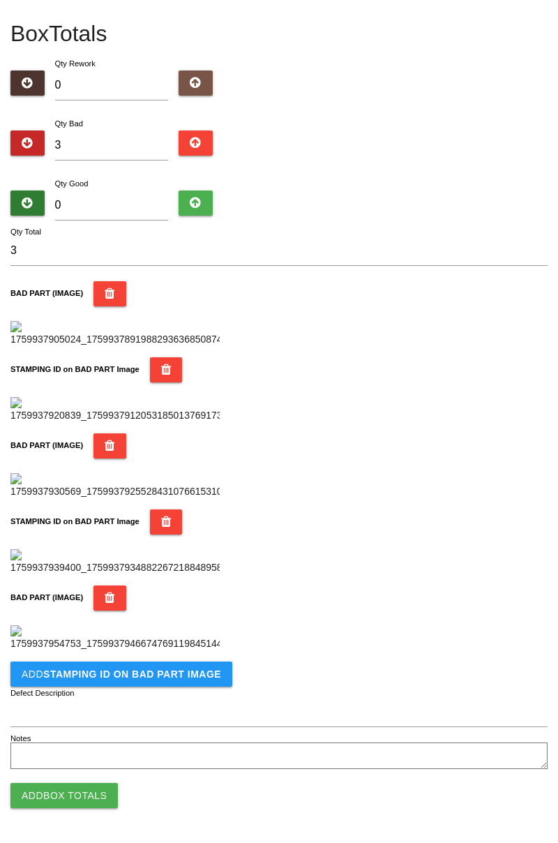
scroll to position [994, 0]
click at [161, 680] on button "Add STAMPING ID on BAD PART Image" at bounding box center [121, 673] width 222 height 25
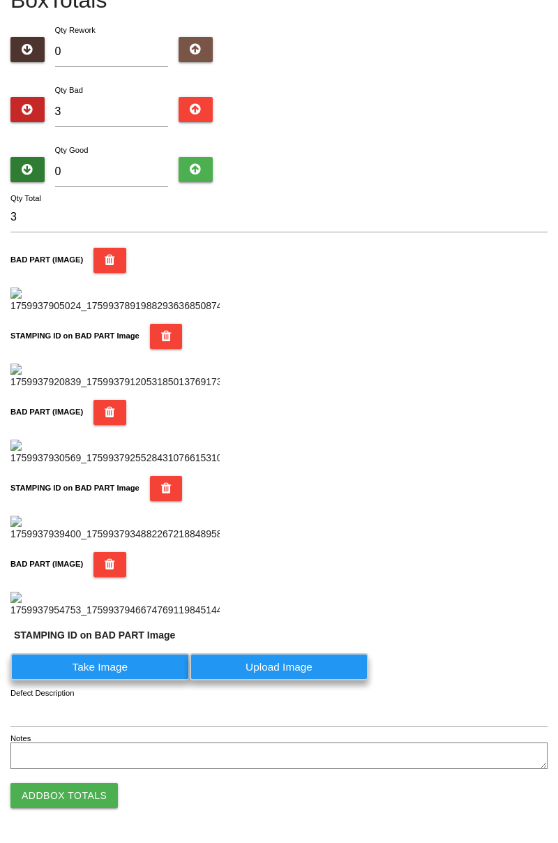
click at [125, 680] on label "Take Image" at bounding box center [99, 666] width 179 height 27
click at [0, 0] on PART "Take Image" at bounding box center [0, 0] width 0 height 0
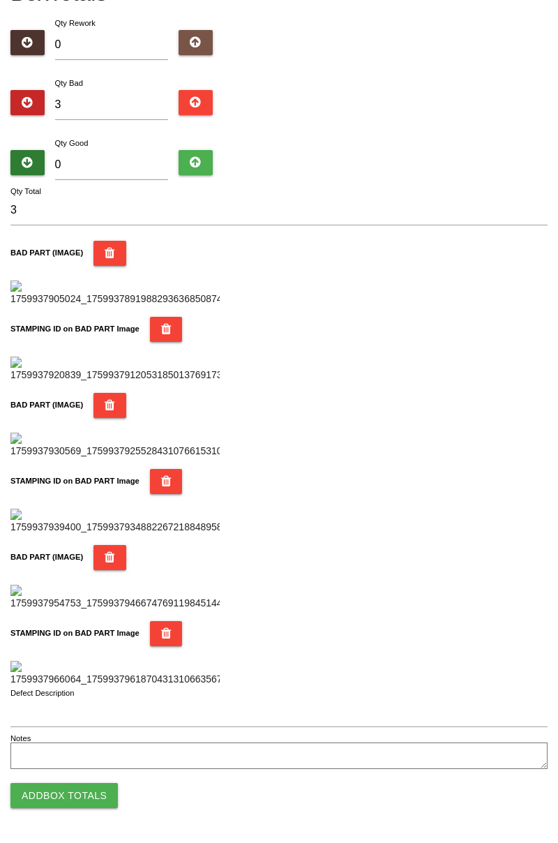
scroll to position [0, 0]
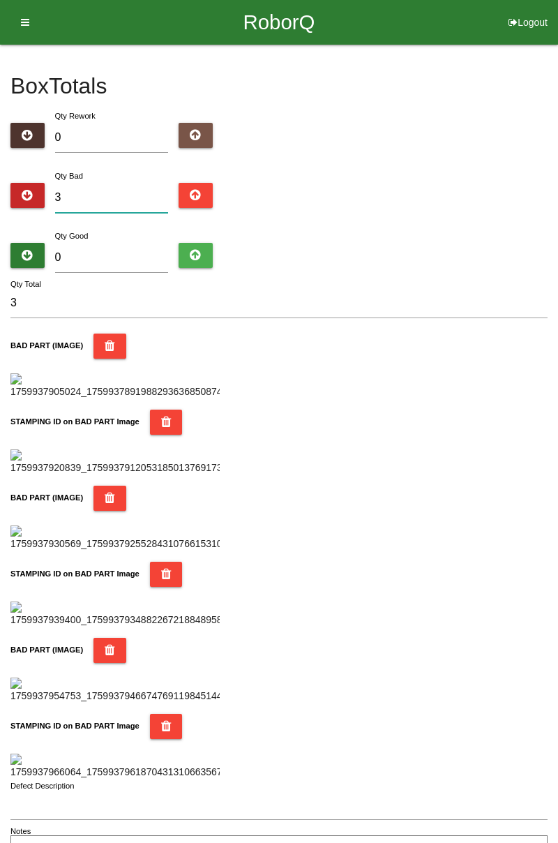
click at [116, 193] on input "3" at bounding box center [112, 198] width 114 height 30
type input "0"
type input "6"
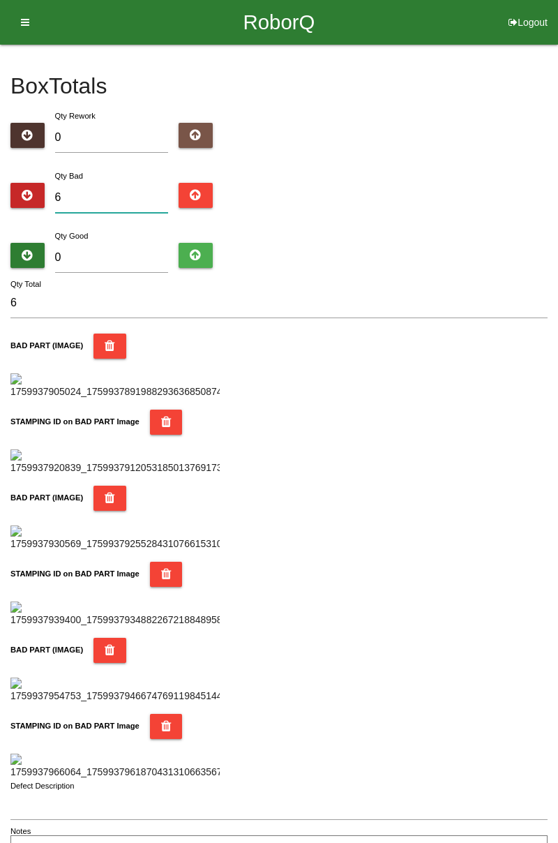
type input "6"
click at [557, 182] on div "Box Totals Translate Weight Weight unit: Rework Weight Bad Weight Good Weight 0…" at bounding box center [279, 455] width 558 height 821
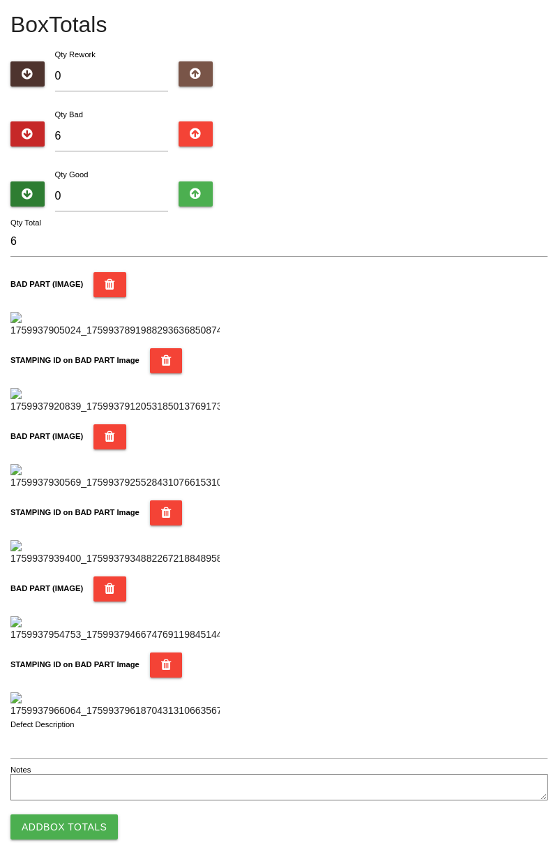
scroll to position [70, 0]
